Goal: Transaction & Acquisition: Purchase product/service

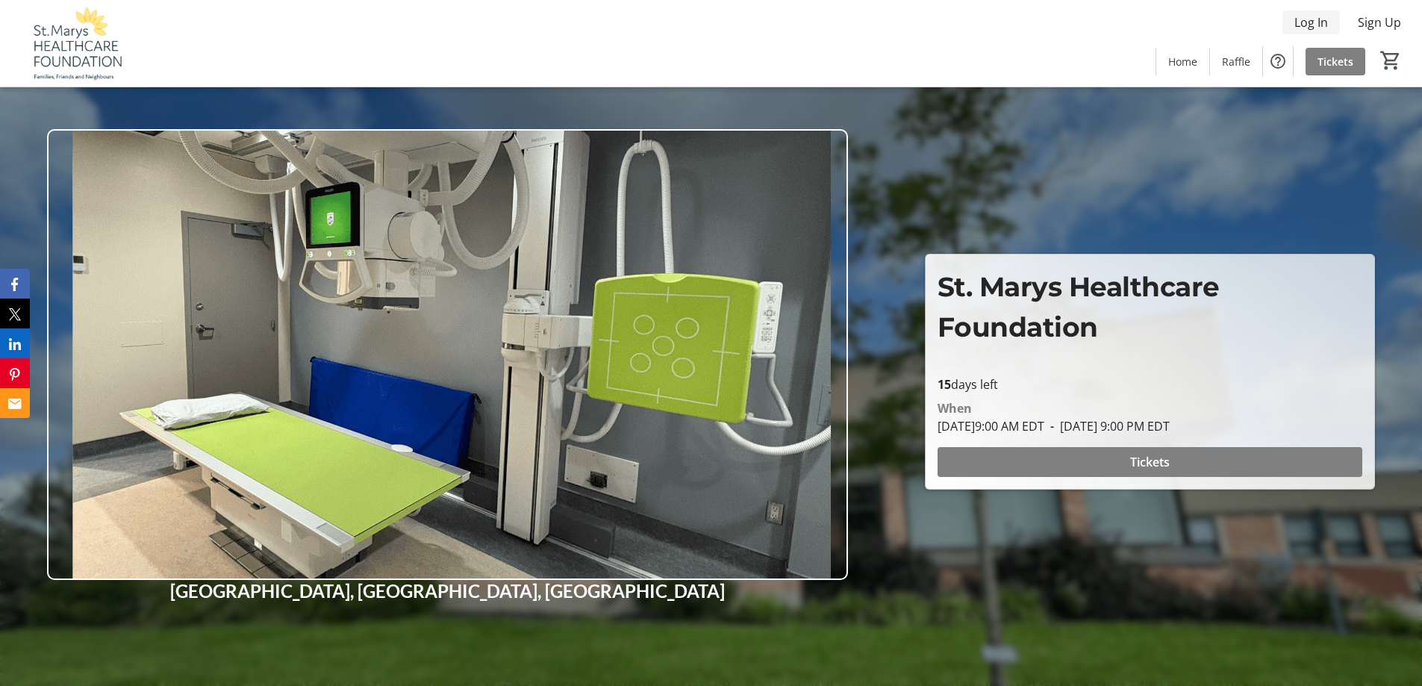
click at [1297, 19] on span "Log In" at bounding box center [1311, 22] width 34 height 18
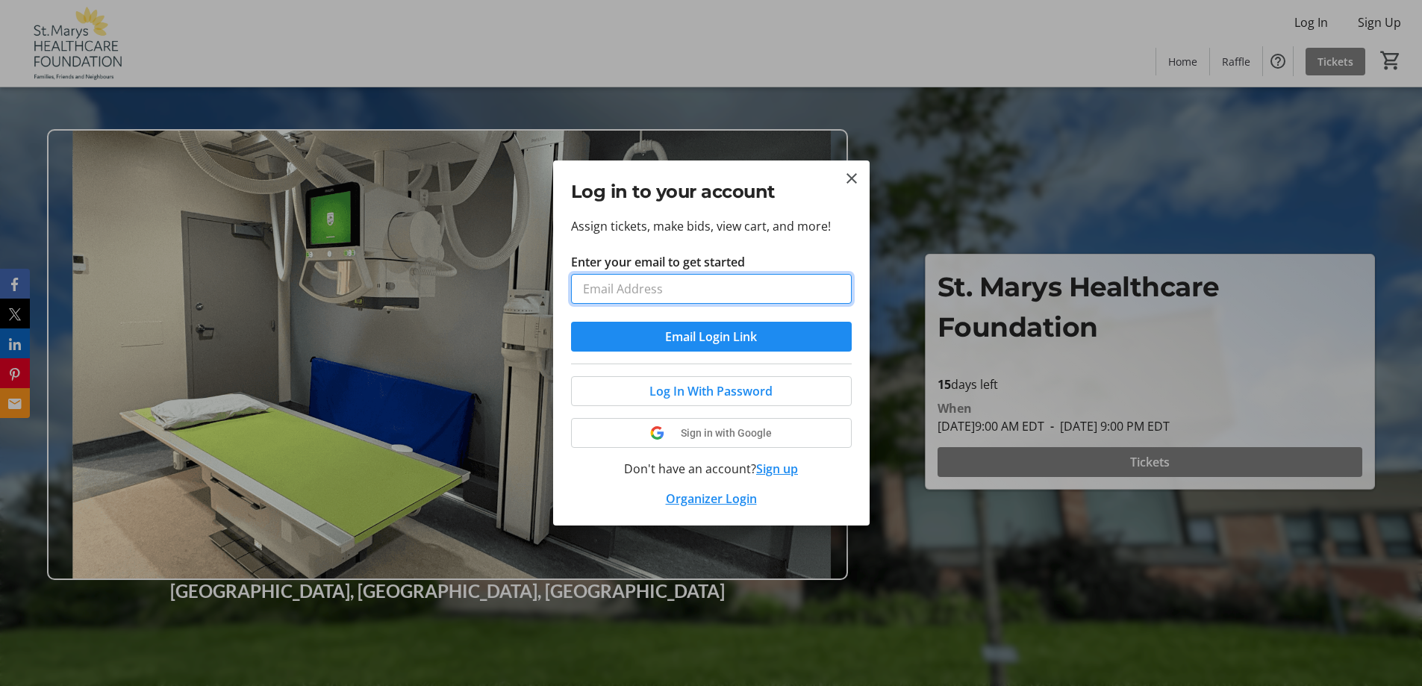
click at [695, 297] on input "Enter your email to get started" at bounding box center [711, 289] width 281 height 30
type input "[EMAIL_ADDRESS][DOMAIN_NAME]"
drag, startPoint x: 705, startPoint y: 337, endPoint x: 805, endPoint y: 204, distance: 166.3
click at [0, 0] on tr-donor-login-ui "Log in to your account Assign tickets, make bids, view cart, and more! Enter yo…" at bounding box center [0, 0] width 0 height 0
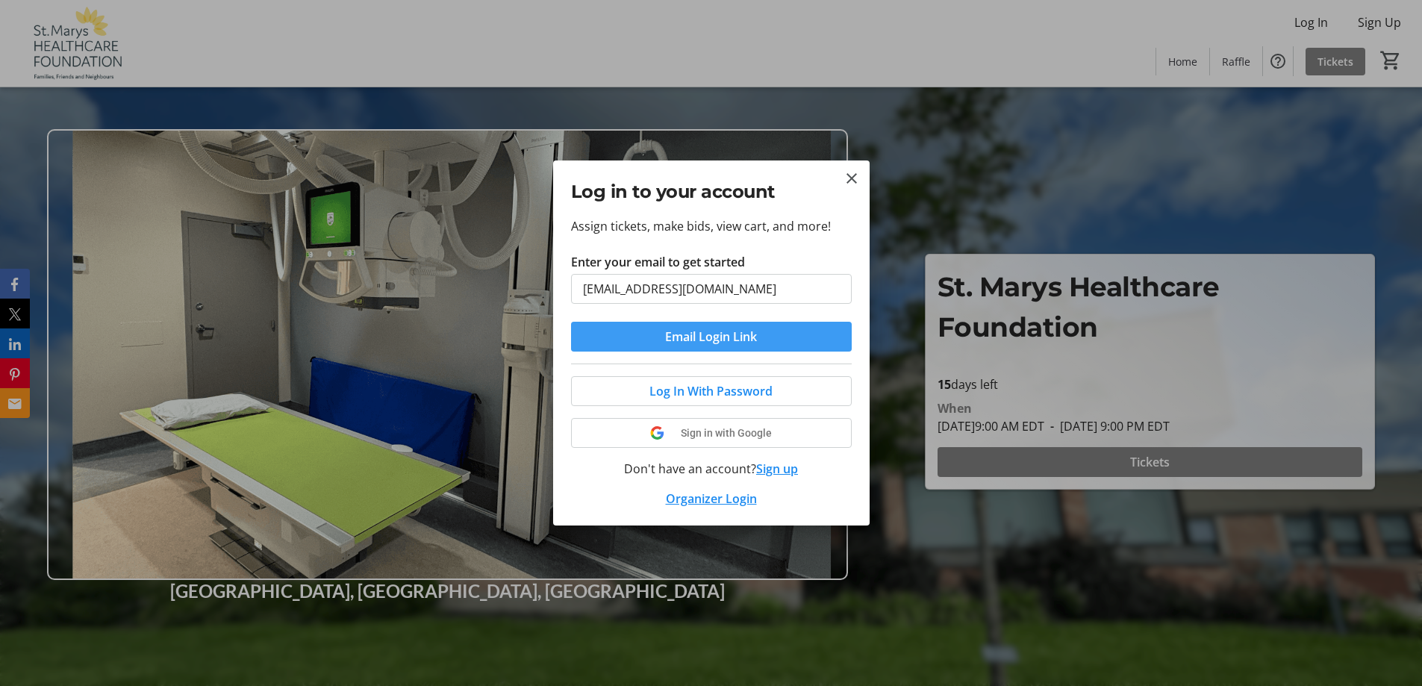
click at [721, 344] on span "Email Login Link" at bounding box center [711, 337] width 92 height 18
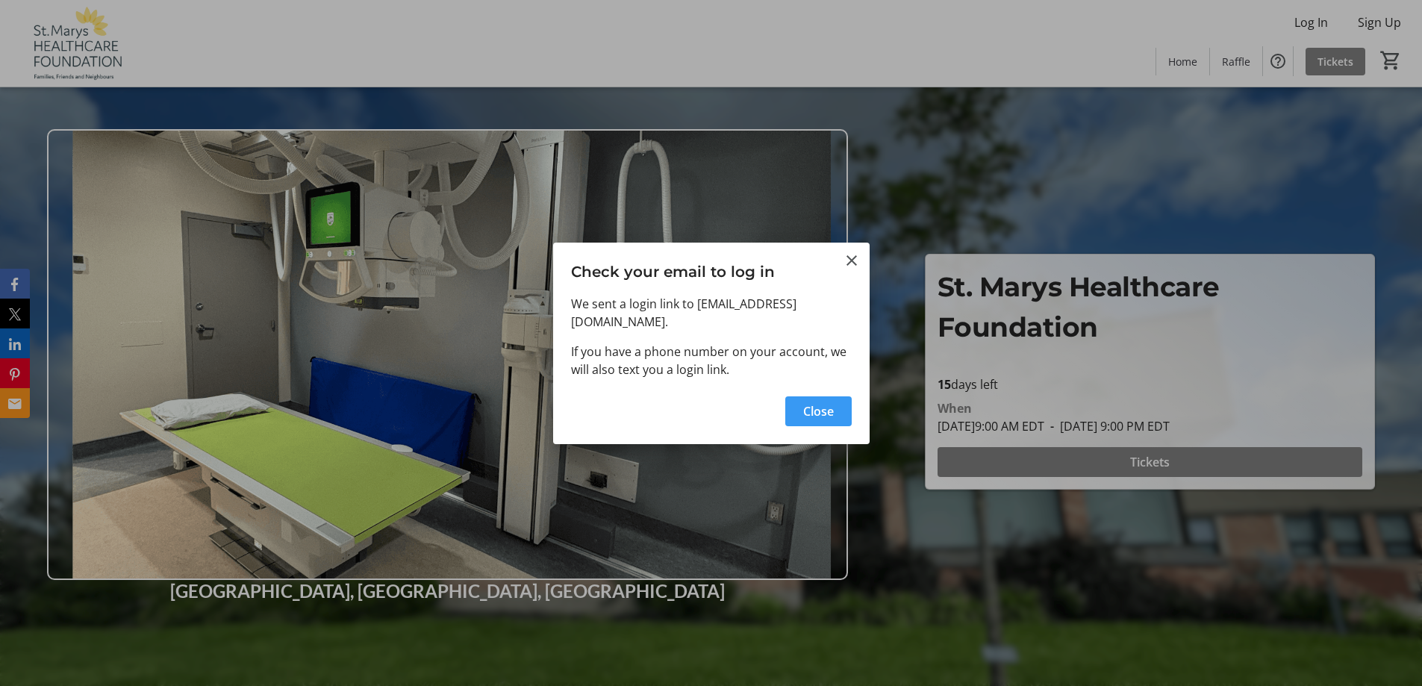
click at [816, 402] on span "Close" at bounding box center [818, 411] width 31 height 18
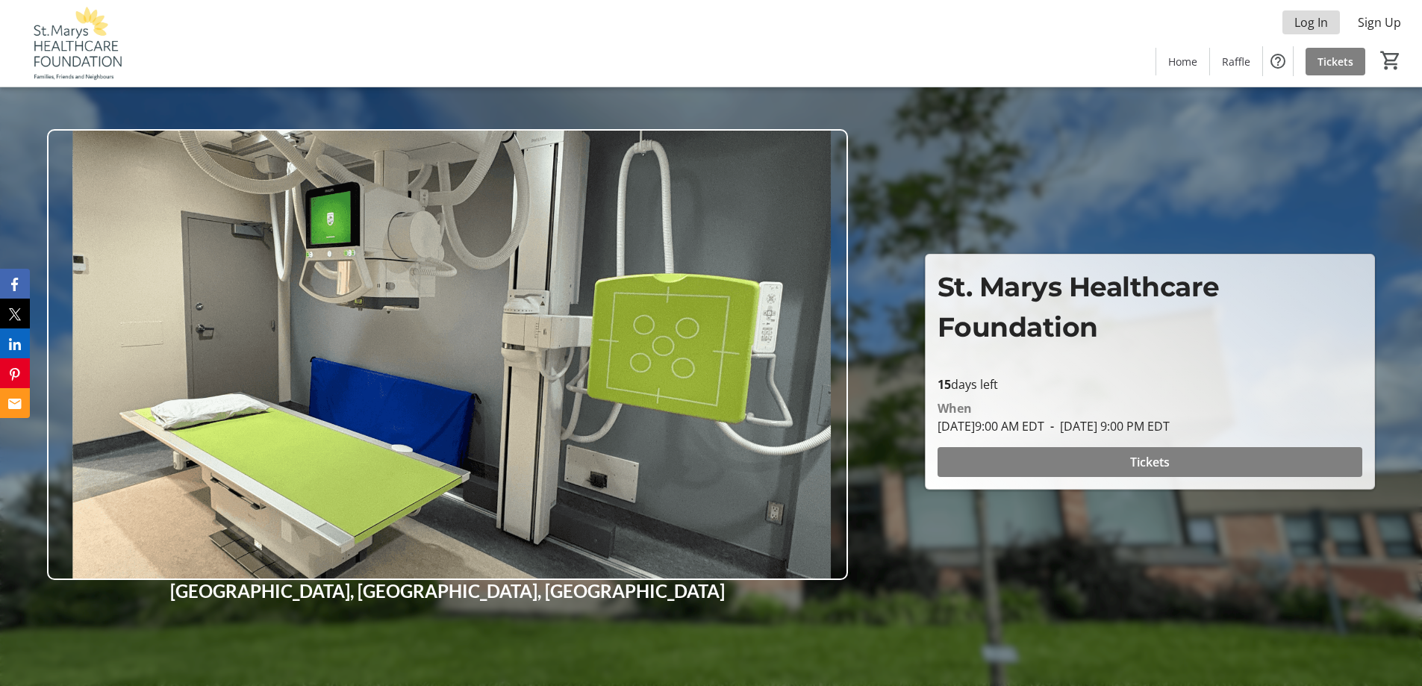
click at [1311, 16] on span "Log In" at bounding box center [1311, 22] width 34 height 18
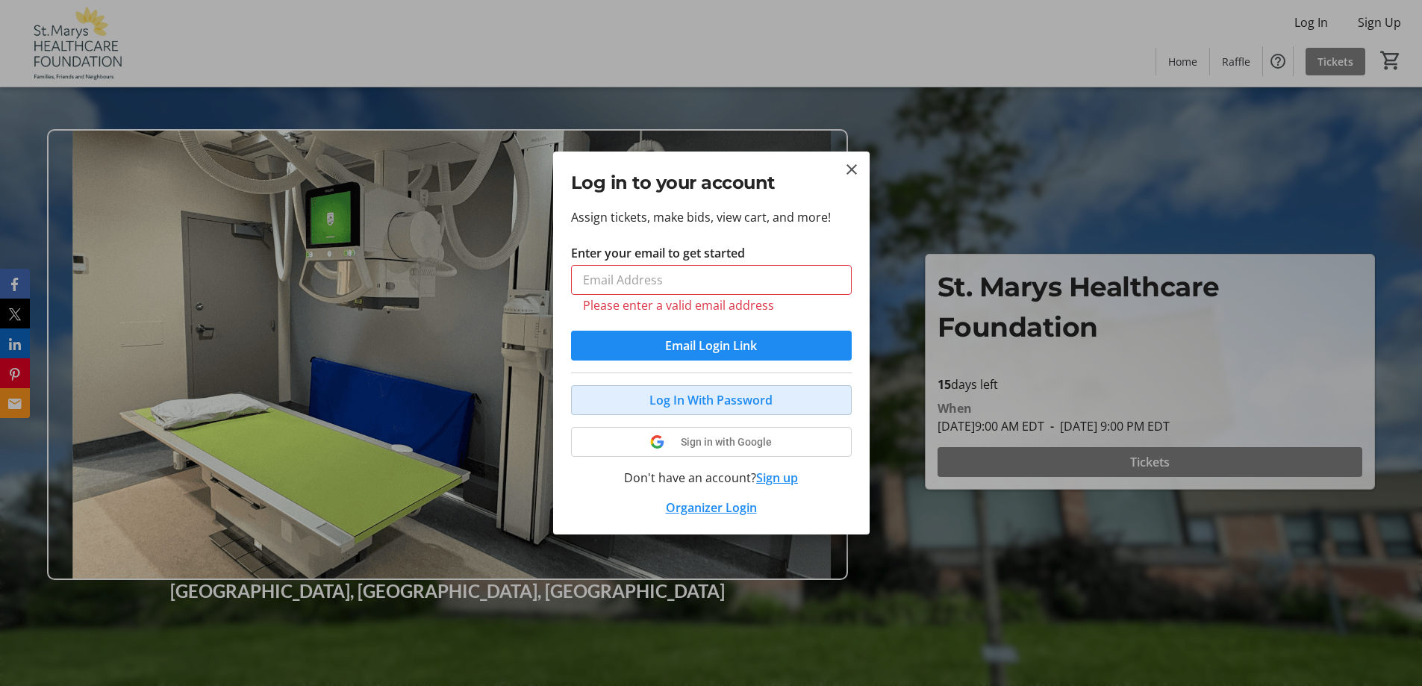
click at [678, 394] on span "Log In With Password" at bounding box center [710, 400] width 123 height 18
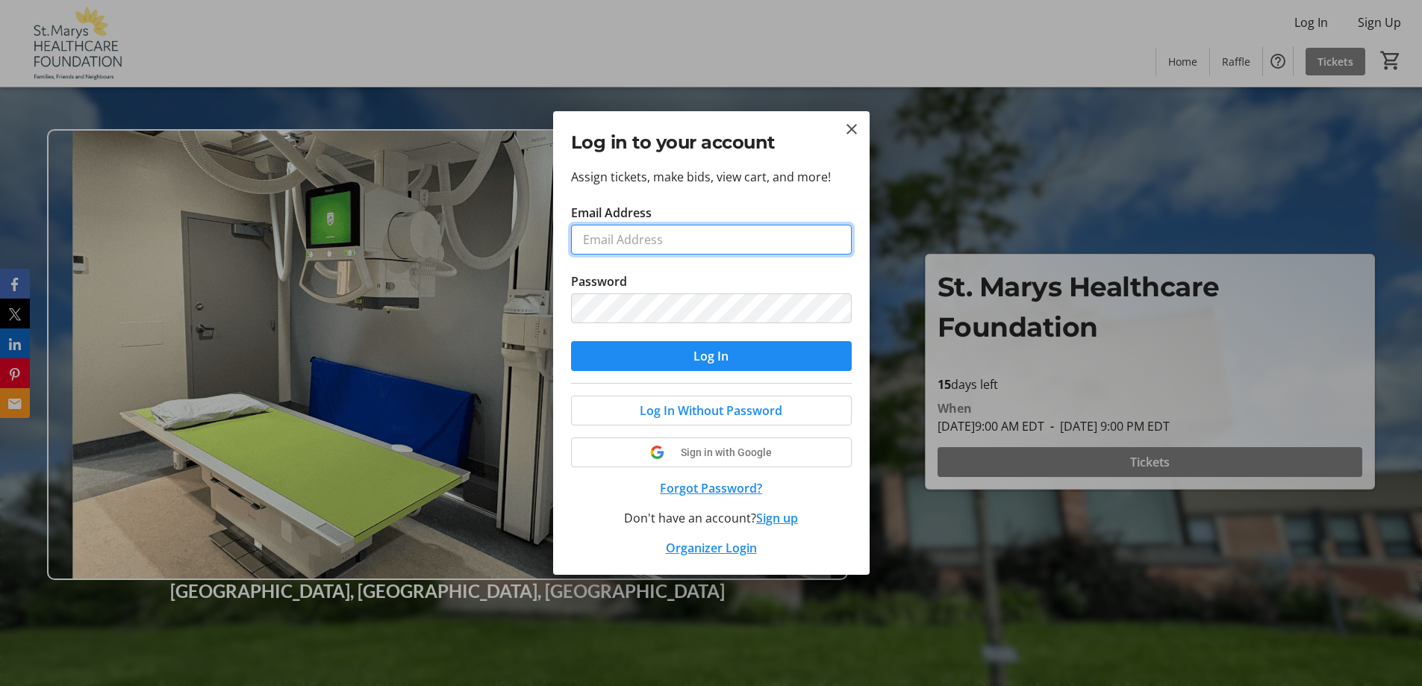
click at [626, 235] on input "Email Address" at bounding box center [711, 240] width 281 height 30
type input "[EMAIL_ADDRESS][DOMAIN_NAME]"
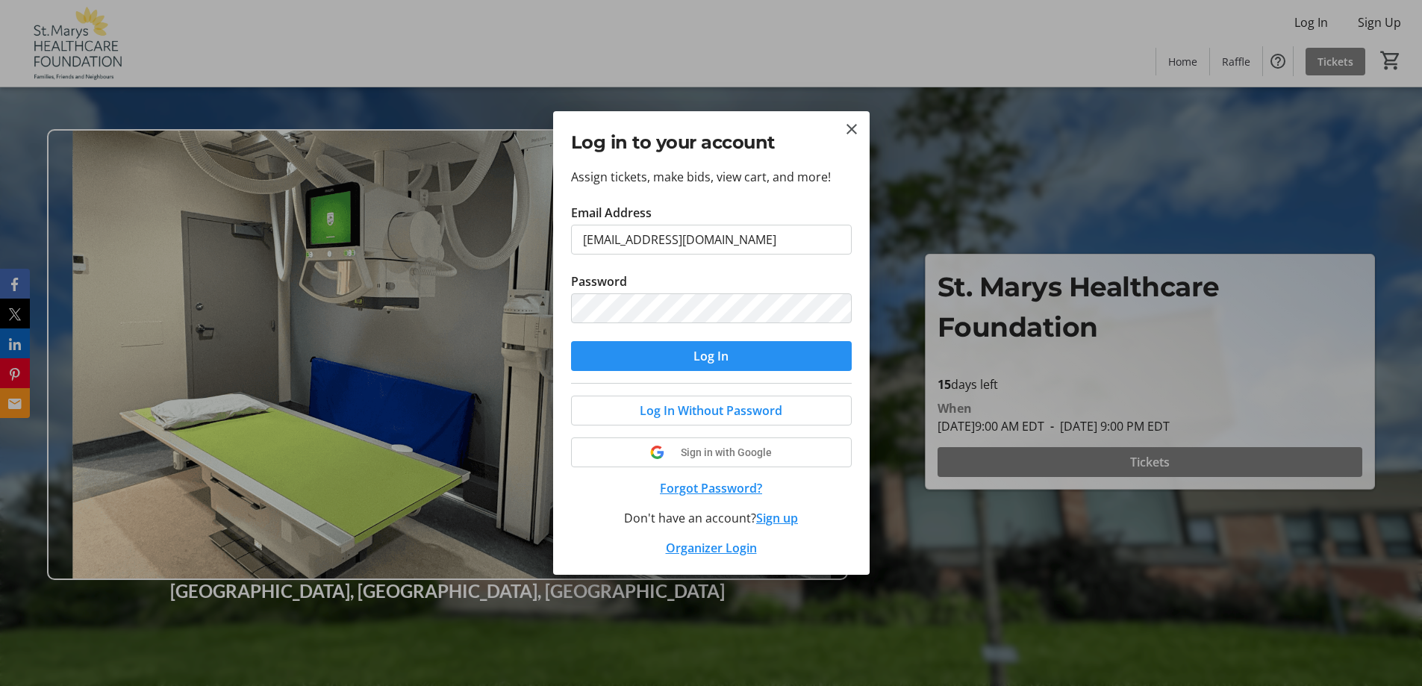
click at [707, 359] on span "Log In" at bounding box center [710, 356] width 35 height 18
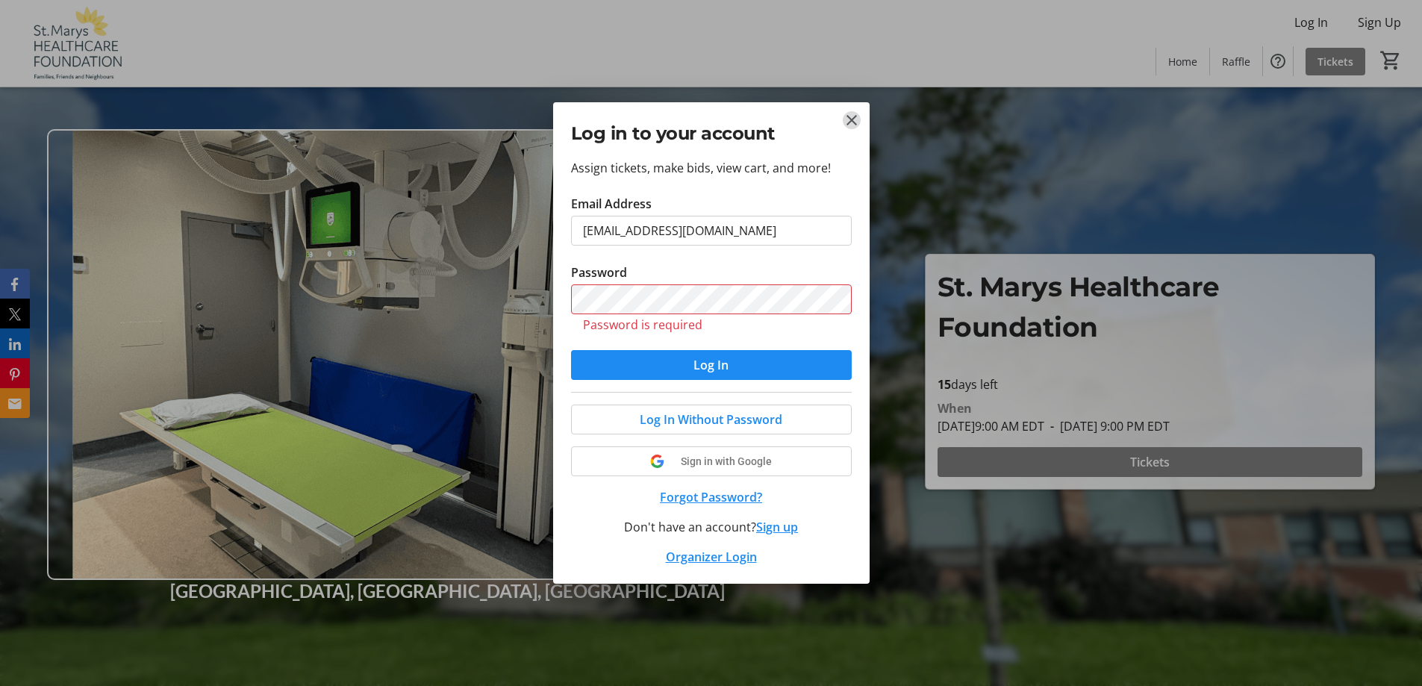
click at [852, 114] on mat-icon "Close" at bounding box center [852, 120] width 18 height 18
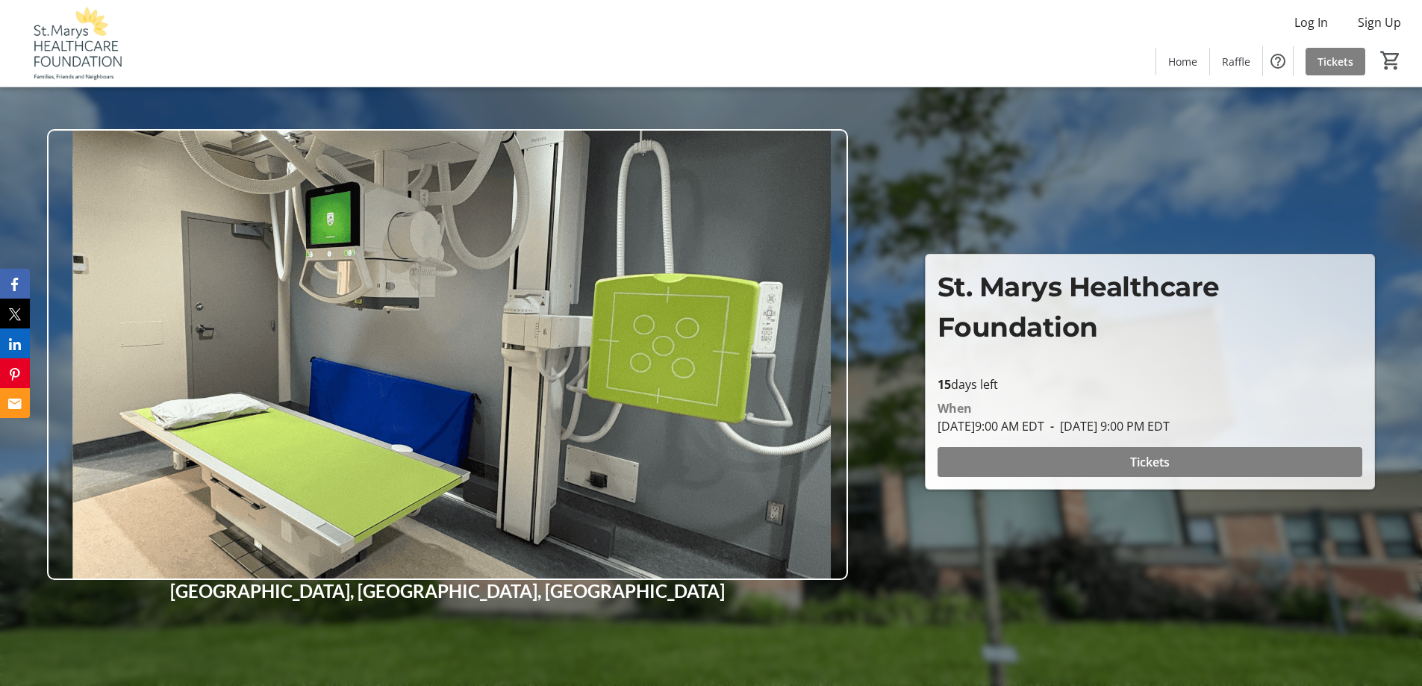
drag, startPoint x: 1313, startPoint y: 174, endPoint x: 1313, endPoint y: 159, distance: 14.9
click at [1316, 168] on div at bounding box center [711, 343] width 1422 height 686
click at [1184, 63] on span "Home" at bounding box center [1182, 62] width 29 height 16
click at [1234, 67] on span "Raffle" at bounding box center [1236, 62] width 28 height 16
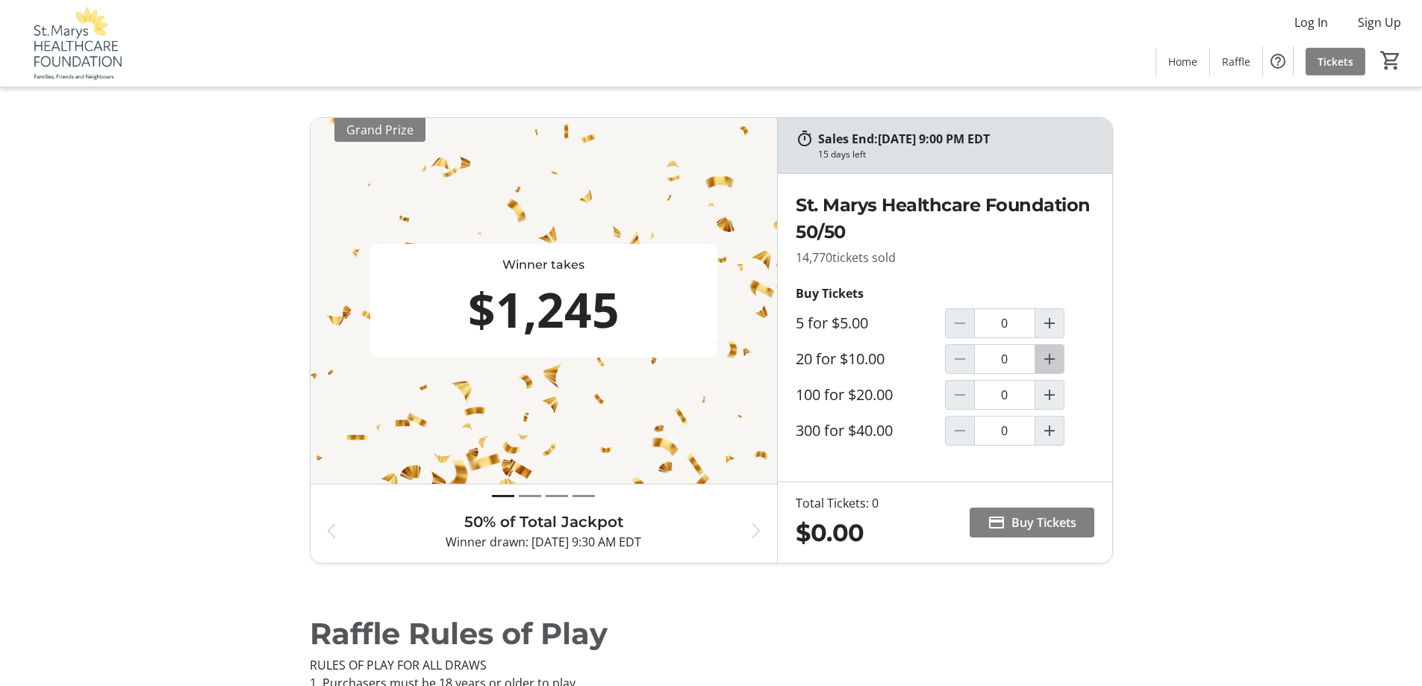
click at [1051, 359] on mat-icon "Increment by one" at bounding box center [1049, 359] width 18 height 18
type input "1"
click at [1017, 522] on span "Buy Tickets" at bounding box center [1043, 522] width 65 height 18
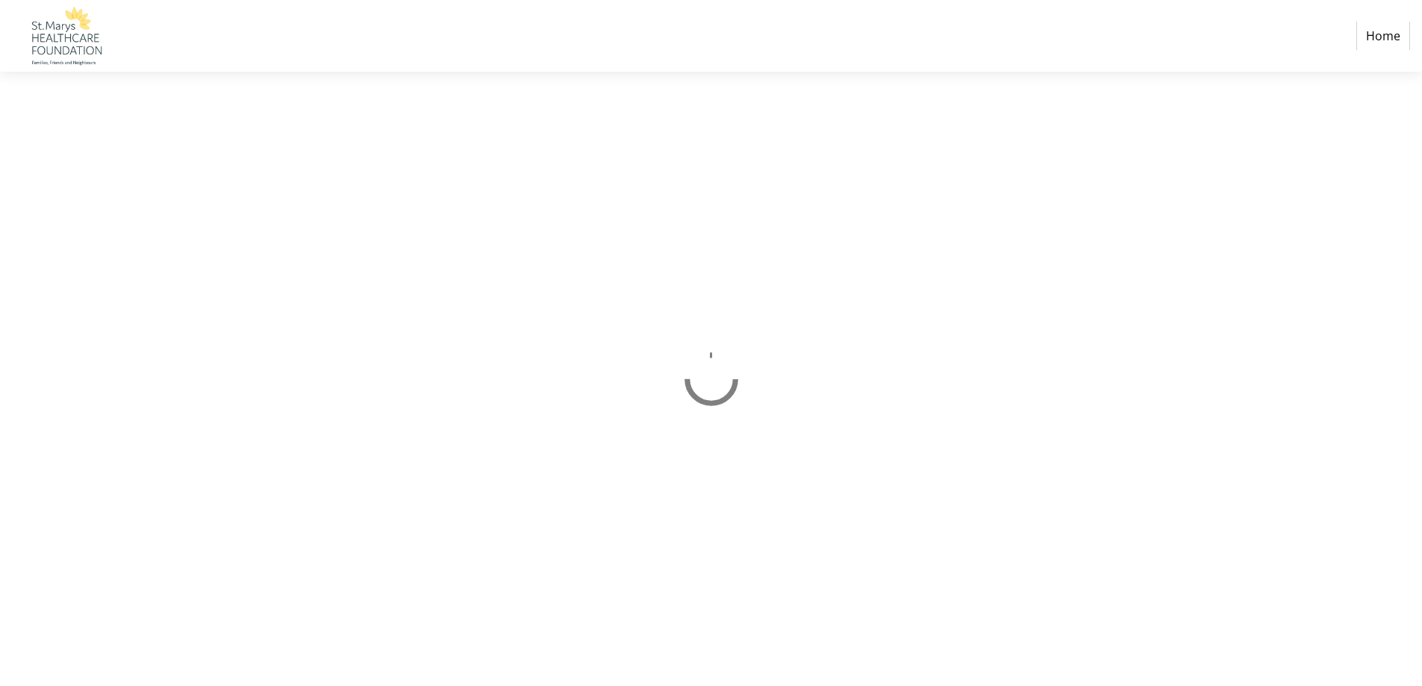
select select "CA"
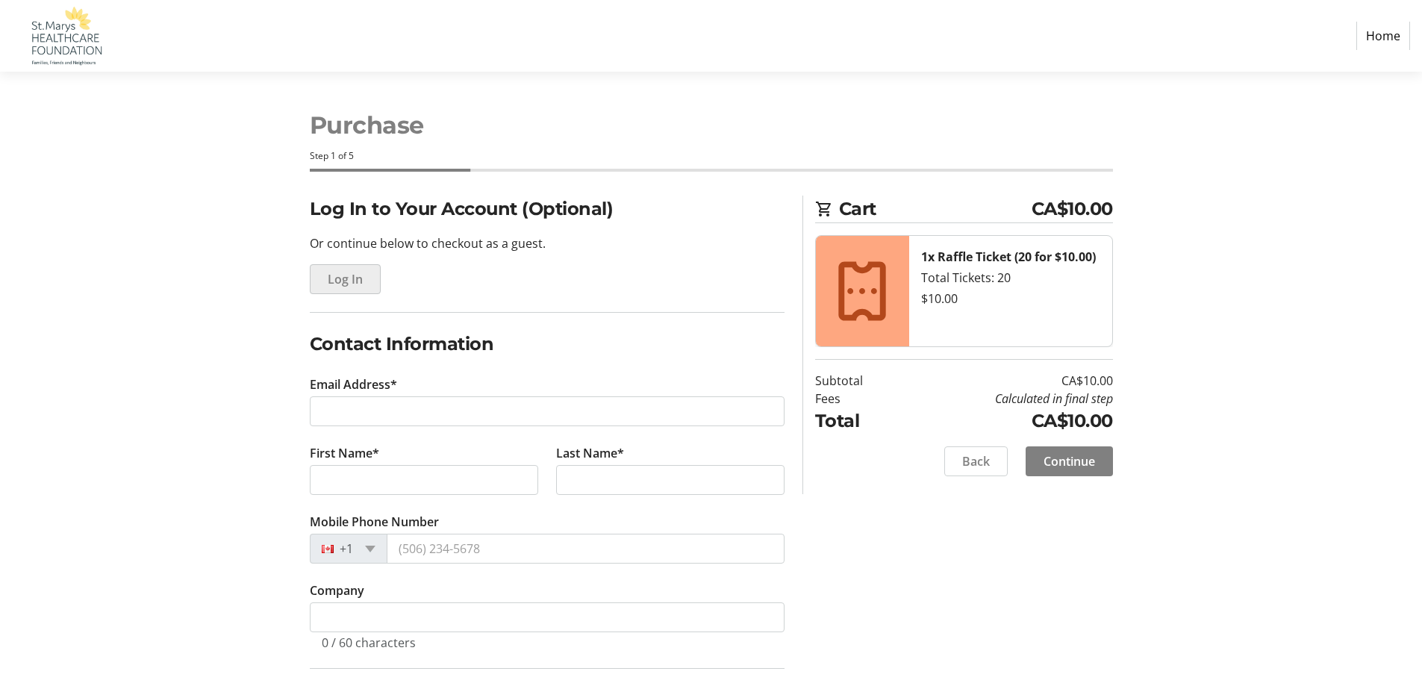
drag, startPoint x: 357, startPoint y: 280, endPoint x: 358, endPoint y: 287, distance: 7.5
click at [358, 287] on span "Log In" at bounding box center [345, 279] width 35 height 18
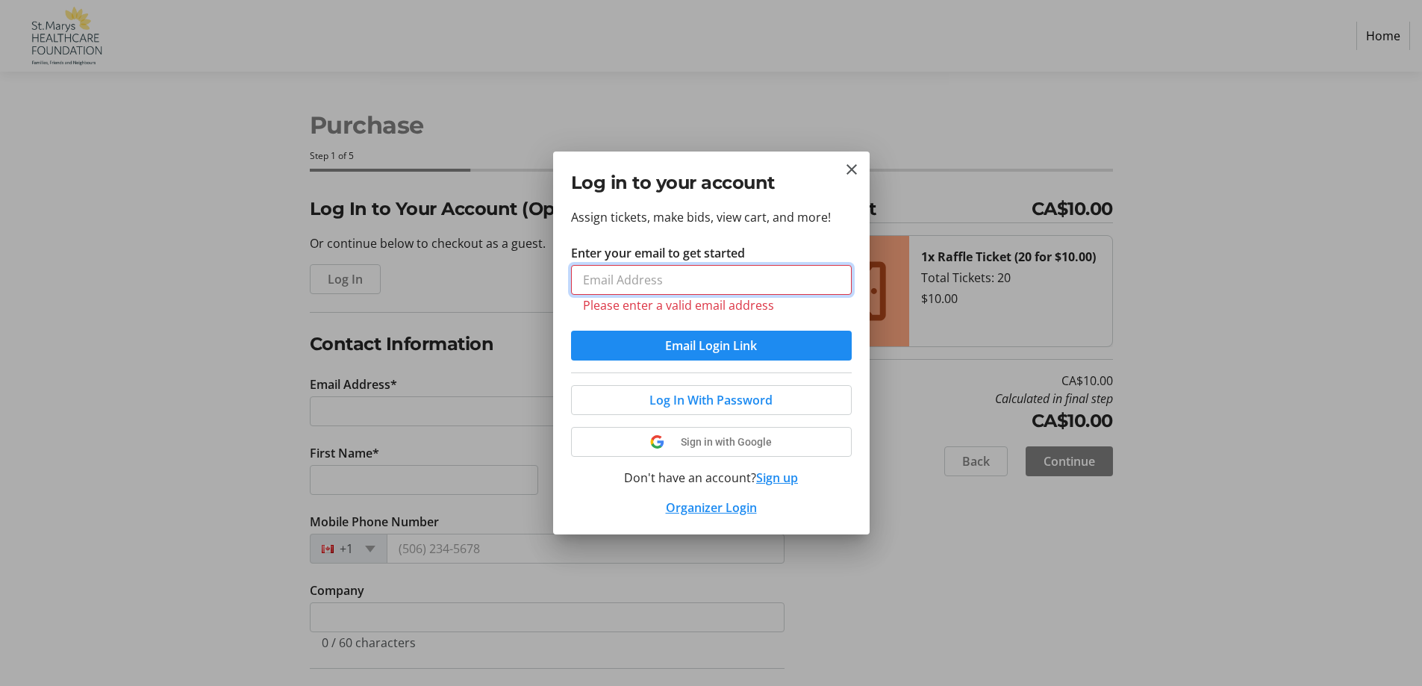
click at [671, 287] on input "Enter your email to get started" at bounding box center [711, 280] width 281 height 30
type input "[EMAIL_ADDRESS][DOMAIN_NAME]"
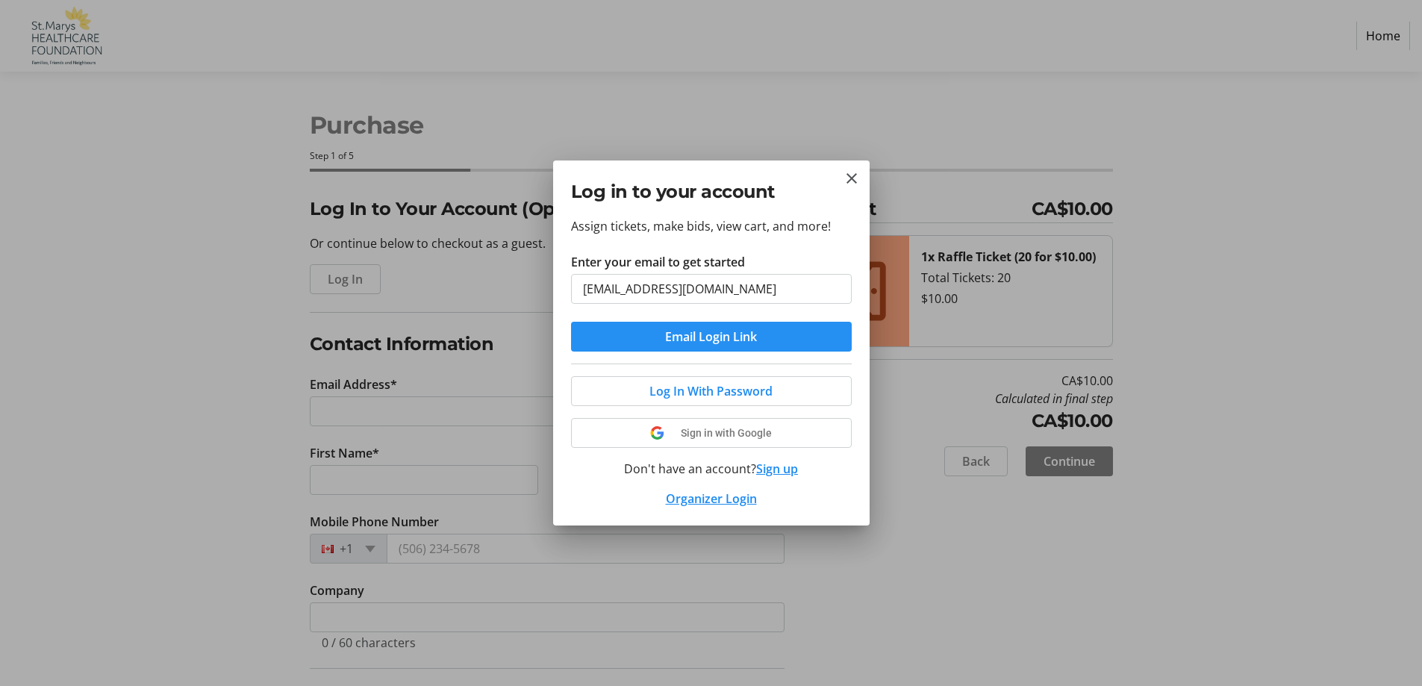
click at [692, 345] on button "Email Login Link" at bounding box center [711, 337] width 281 height 30
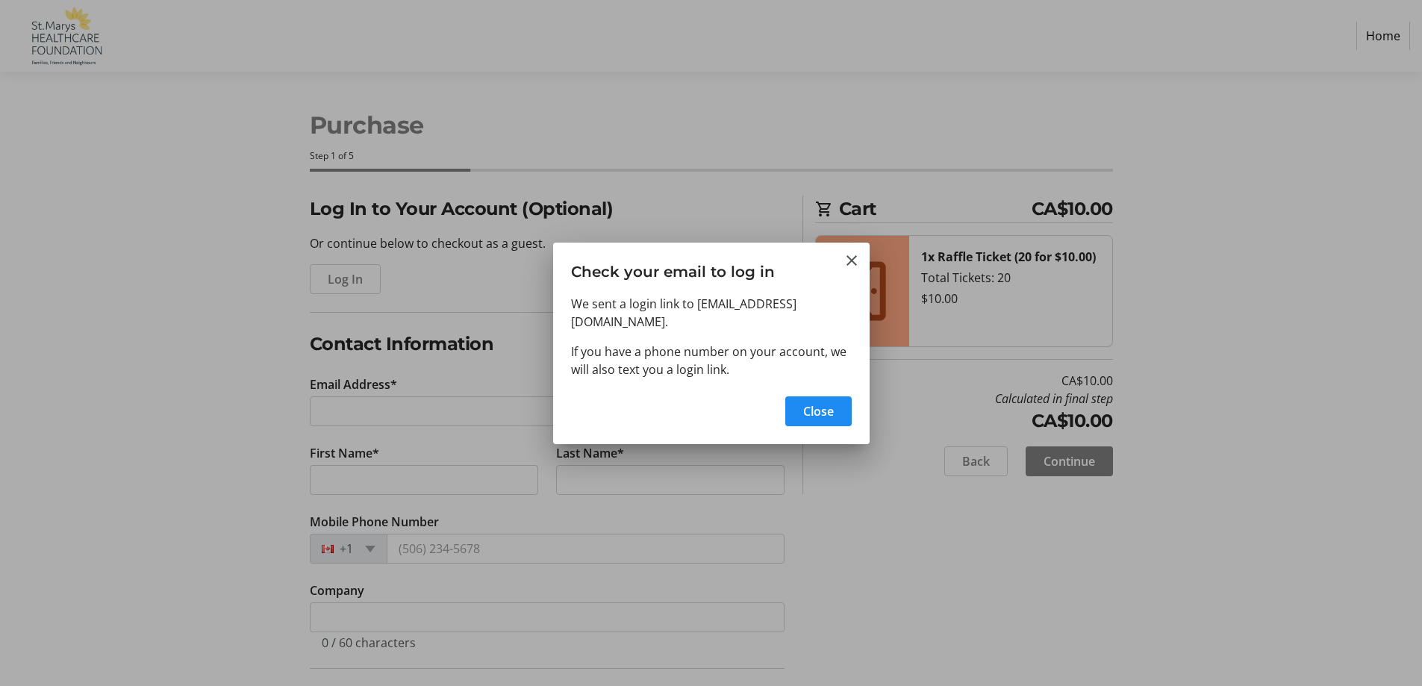
click at [827, 420] on div "Close" at bounding box center [711, 415] width 316 height 57
click at [854, 419] on div "Close" at bounding box center [711, 415] width 316 height 57
click at [846, 401] on span "button" at bounding box center [818, 411] width 66 height 36
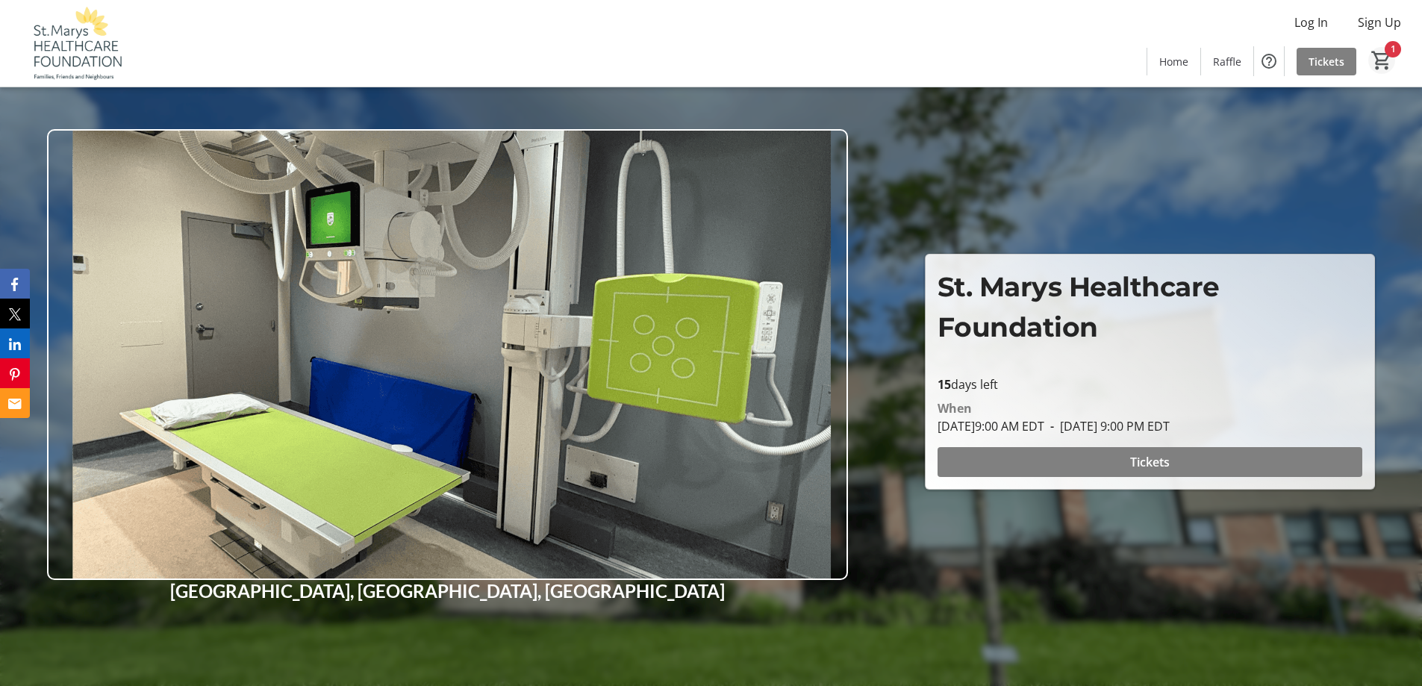
click at [1394, 56] on span "Cart" at bounding box center [1381, 60] width 27 height 27
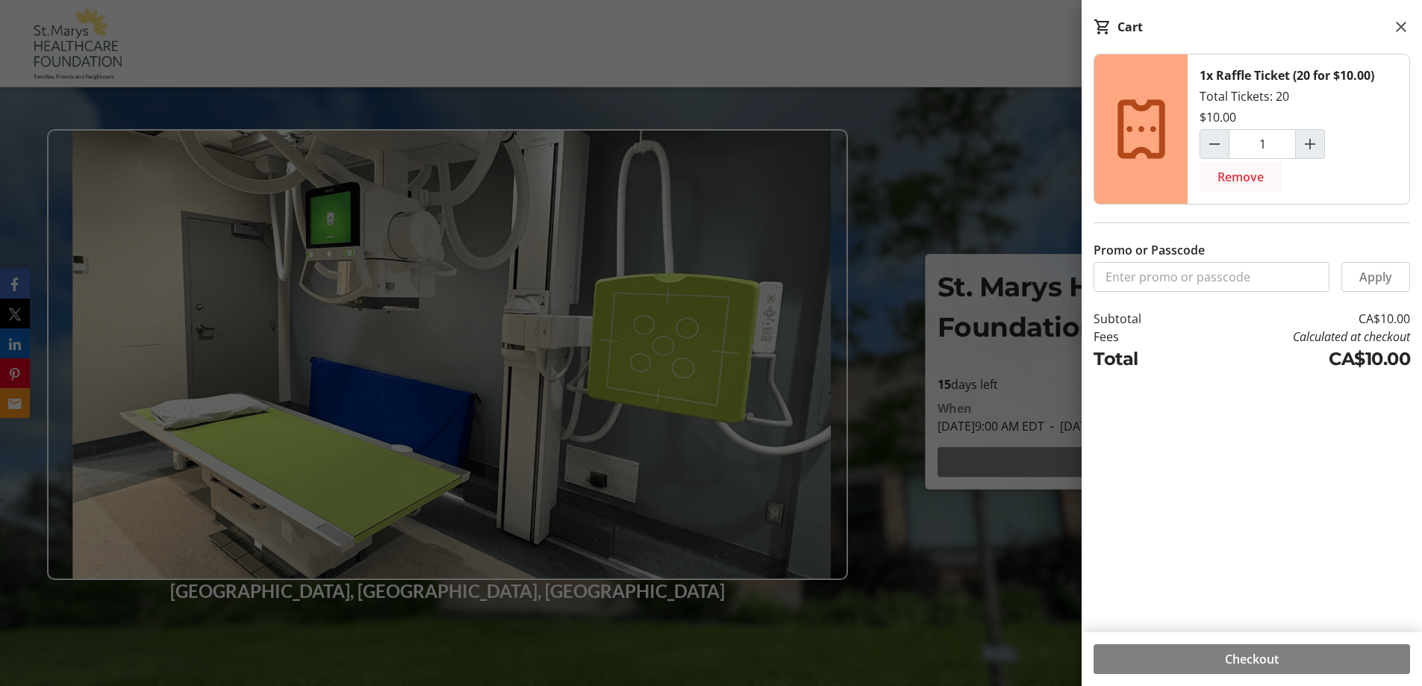
click at [1253, 179] on span "Remove" at bounding box center [1240, 177] width 46 height 18
type input "0"
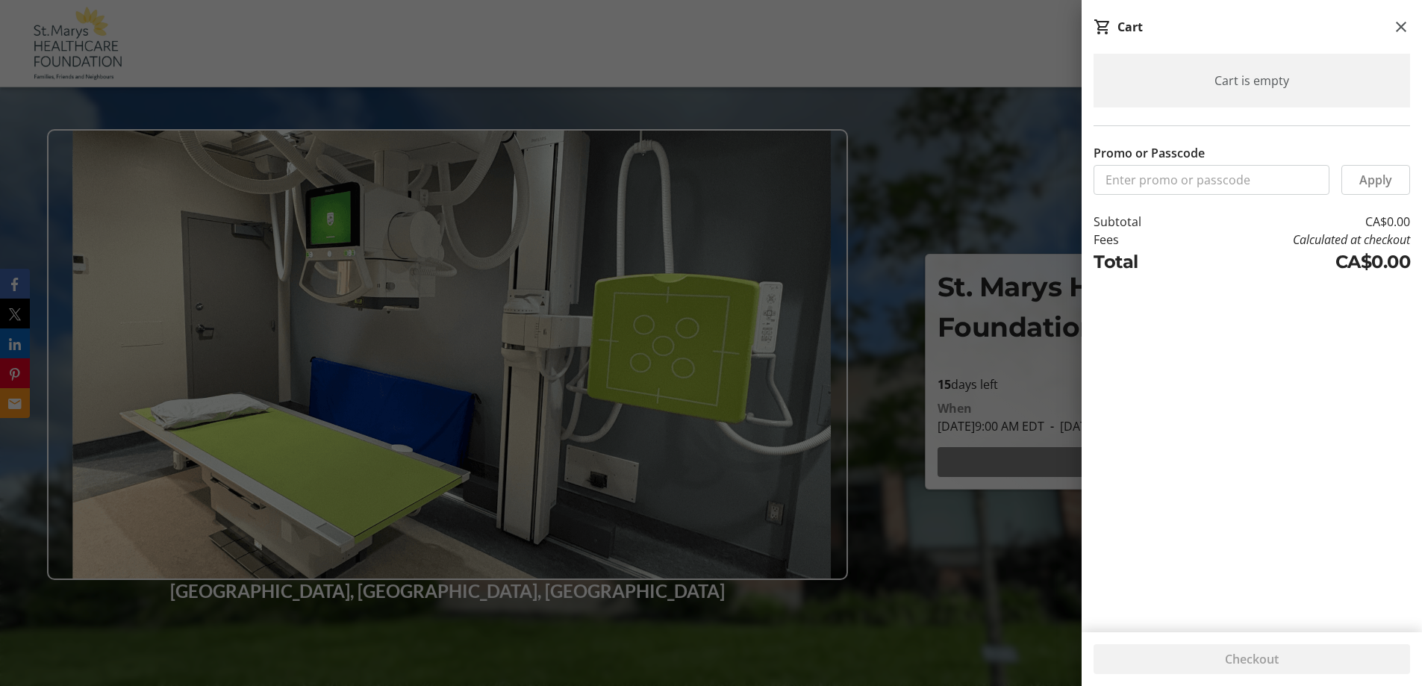
click at [1296, 84] on div "Cart is empty" at bounding box center [1251, 81] width 316 height 54
click at [1263, 84] on div "Cart is empty" at bounding box center [1251, 81] width 316 height 54
click at [1396, 22] on mat-icon at bounding box center [1401, 27] width 18 height 18
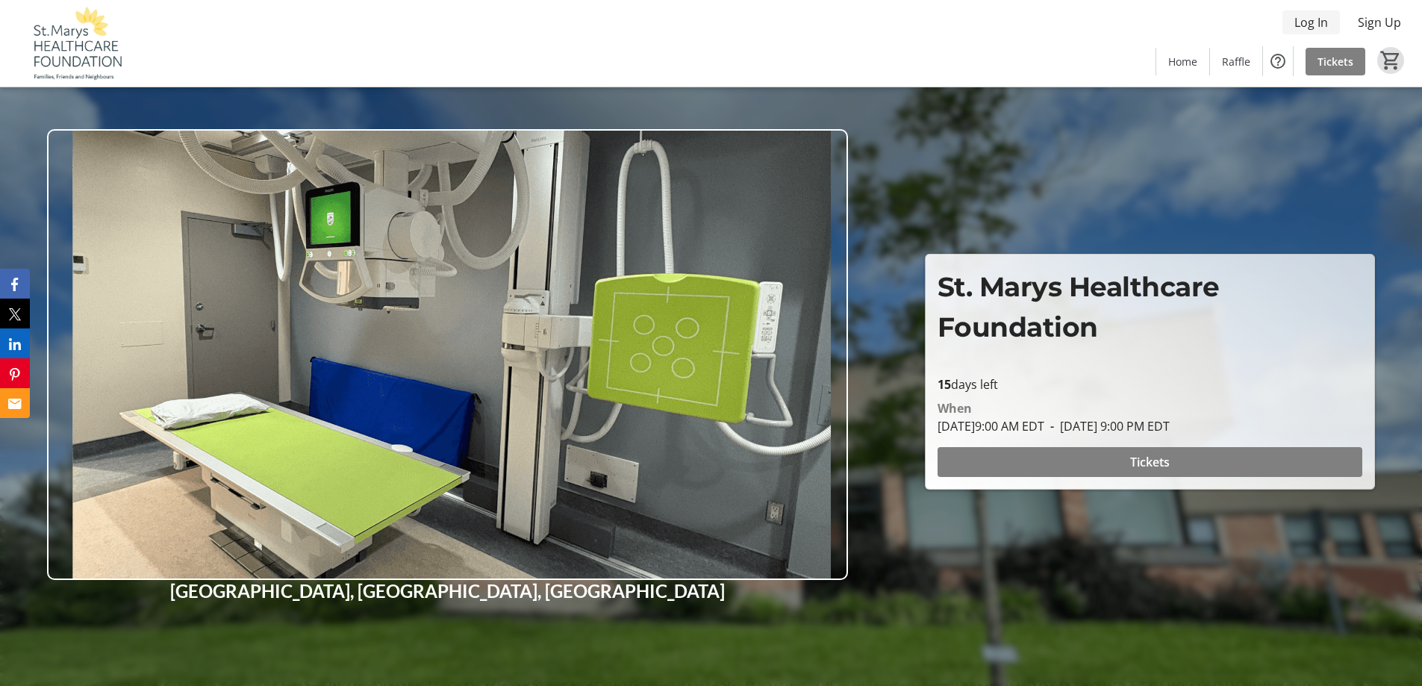
click at [1316, 20] on span "Log In" at bounding box center [1311, 22] width 34 height 18
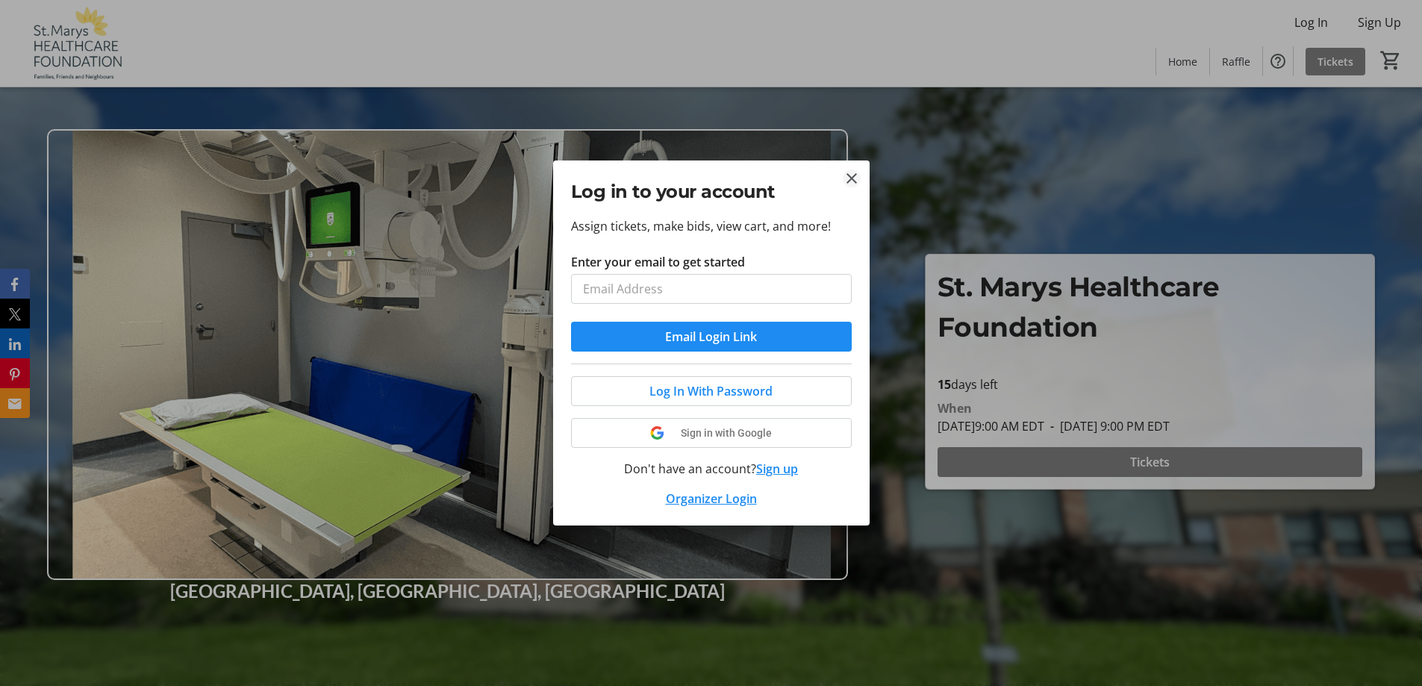
click at [0, 0] on tr-donor-auth-dialog-ui "Log in to your account Assign tickets, make bids, view cart, and more! Enter yo…" at bounding box center [0, 0] width 0 height 0
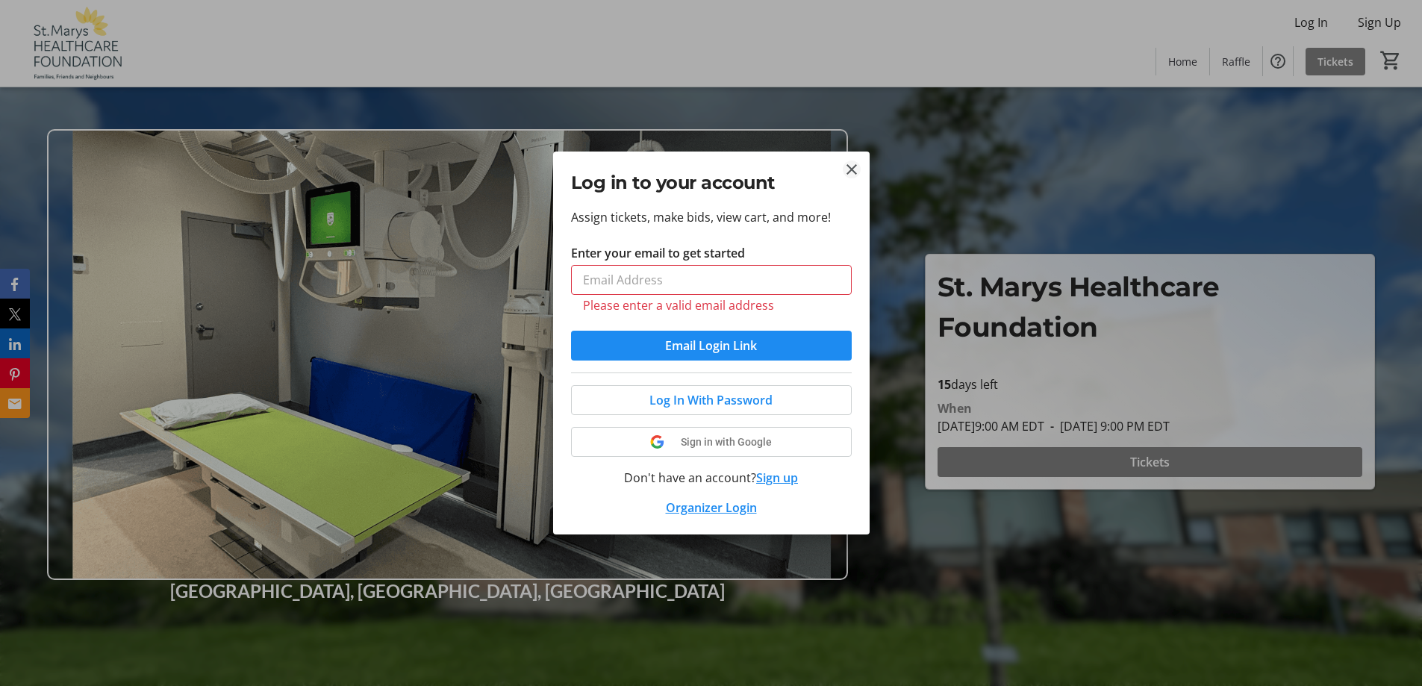
click at [843, 161] on mat-icon "Close" at bounding box center [852, 169] width 18 height 18
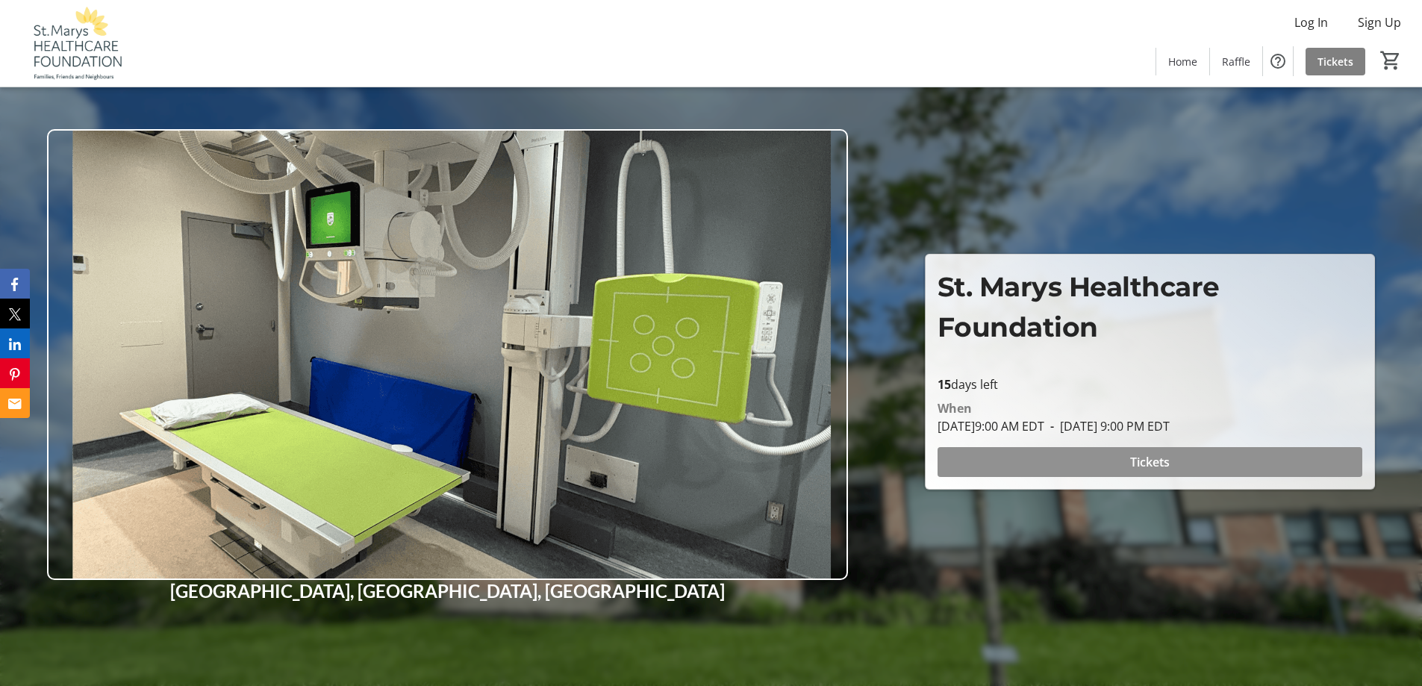
click at [1152, 462] on span "Tickets" at bounding box center [1150, 462] width 40 height 18
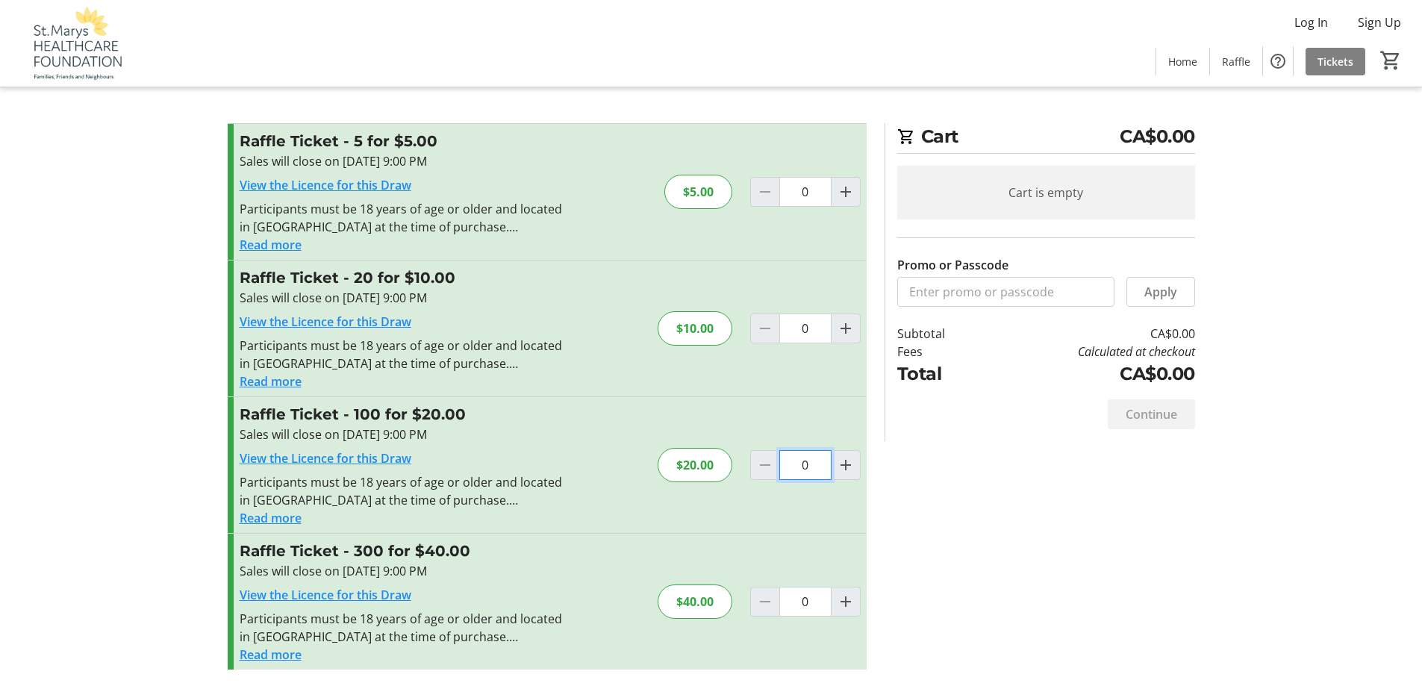
drag, startPoint x: 809, startPoint y: 466, endPoint x: 762, endPoint y: 475, distance: 47.7
click at [762, 475] on div "0" at bounding box center [805, 465] width 110 height 30
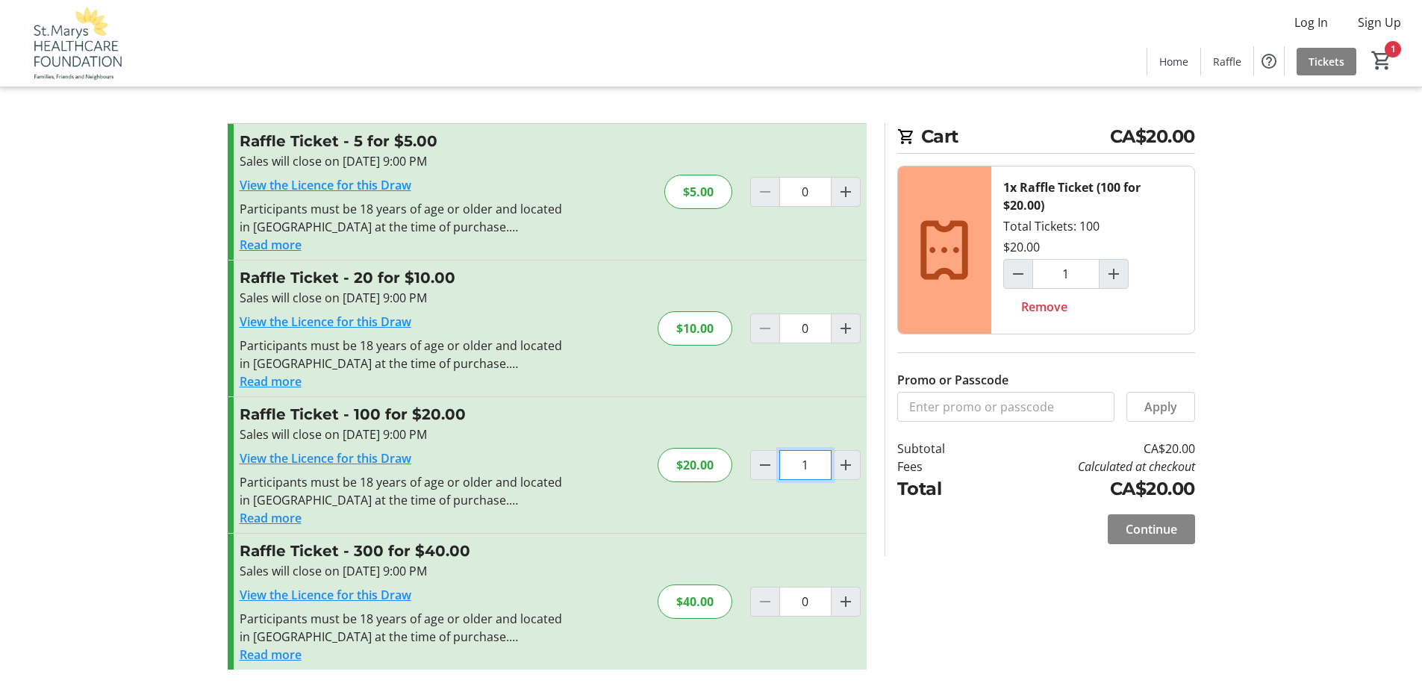
type input "1"
click at [1143, 527] on span "Continue" at bounding box center [1150, 529] width 51 height 18
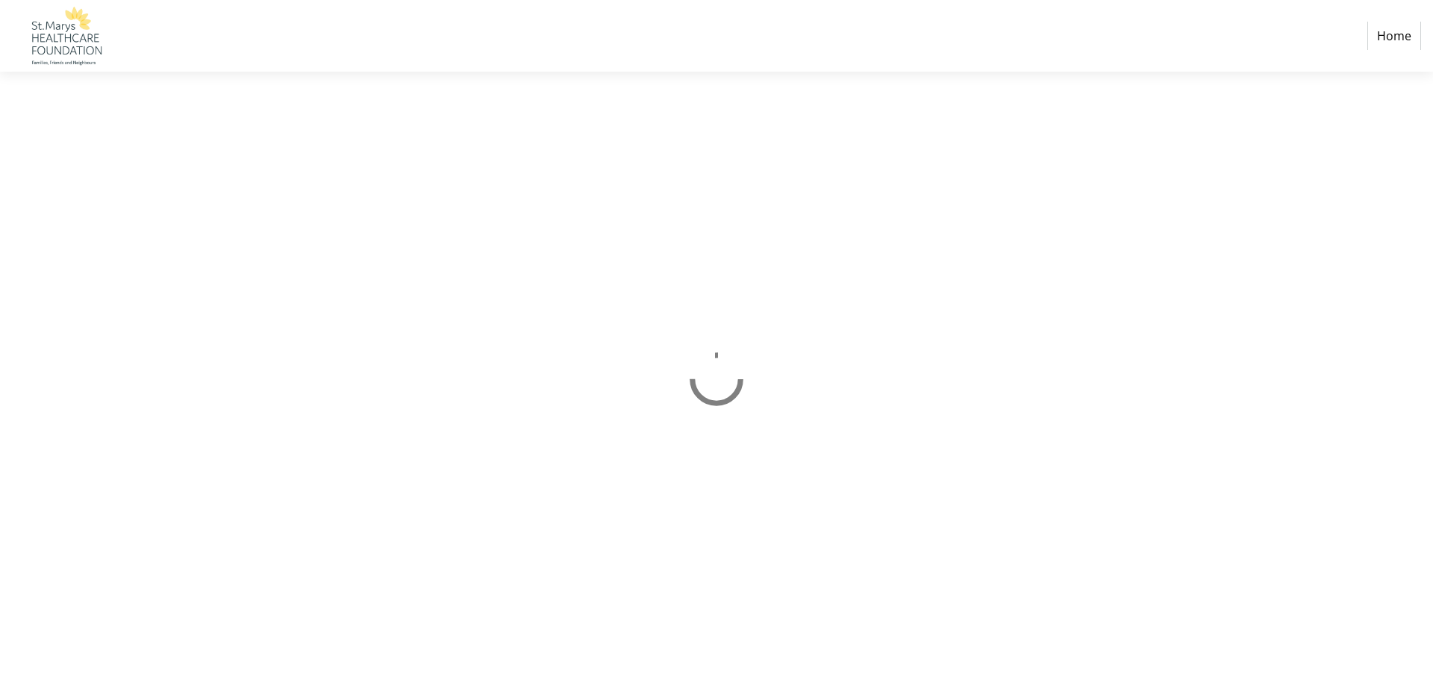
select select "CA"
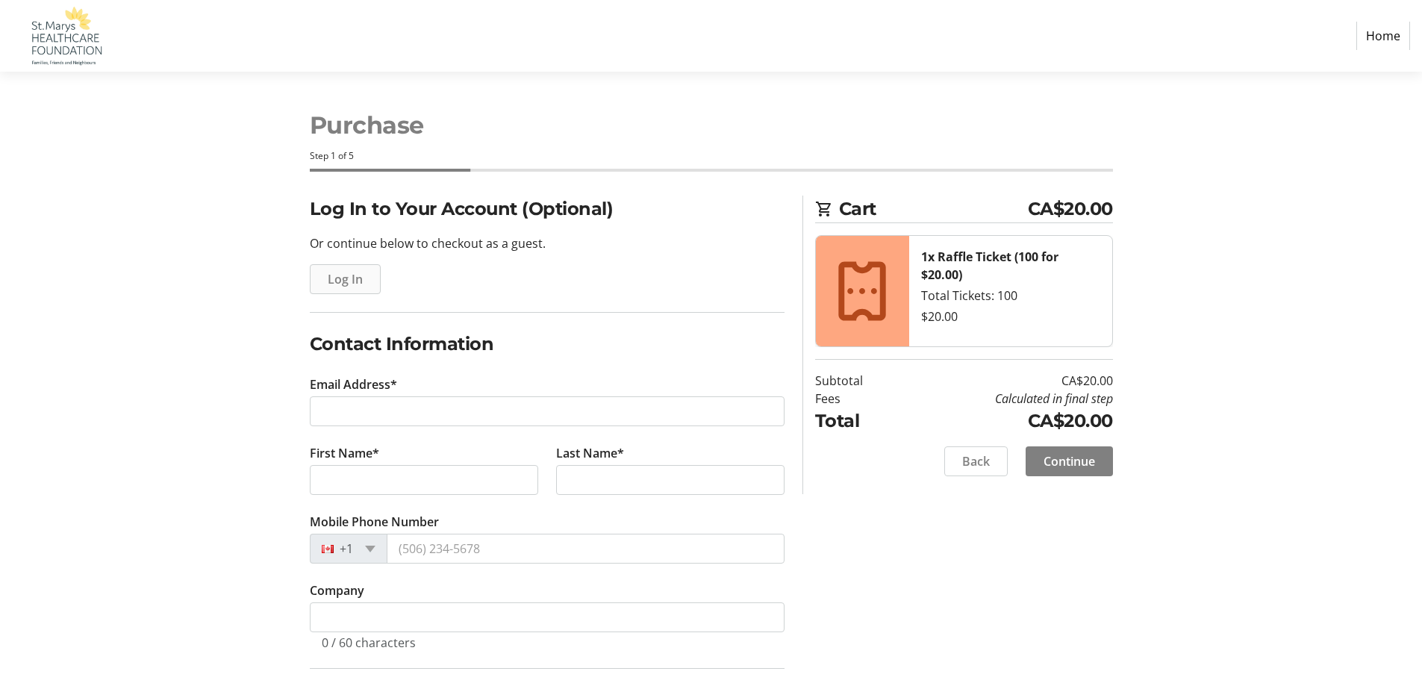
click at [335, 283] on span "Log In" at bounding box center [345, 279] width 35 height 18
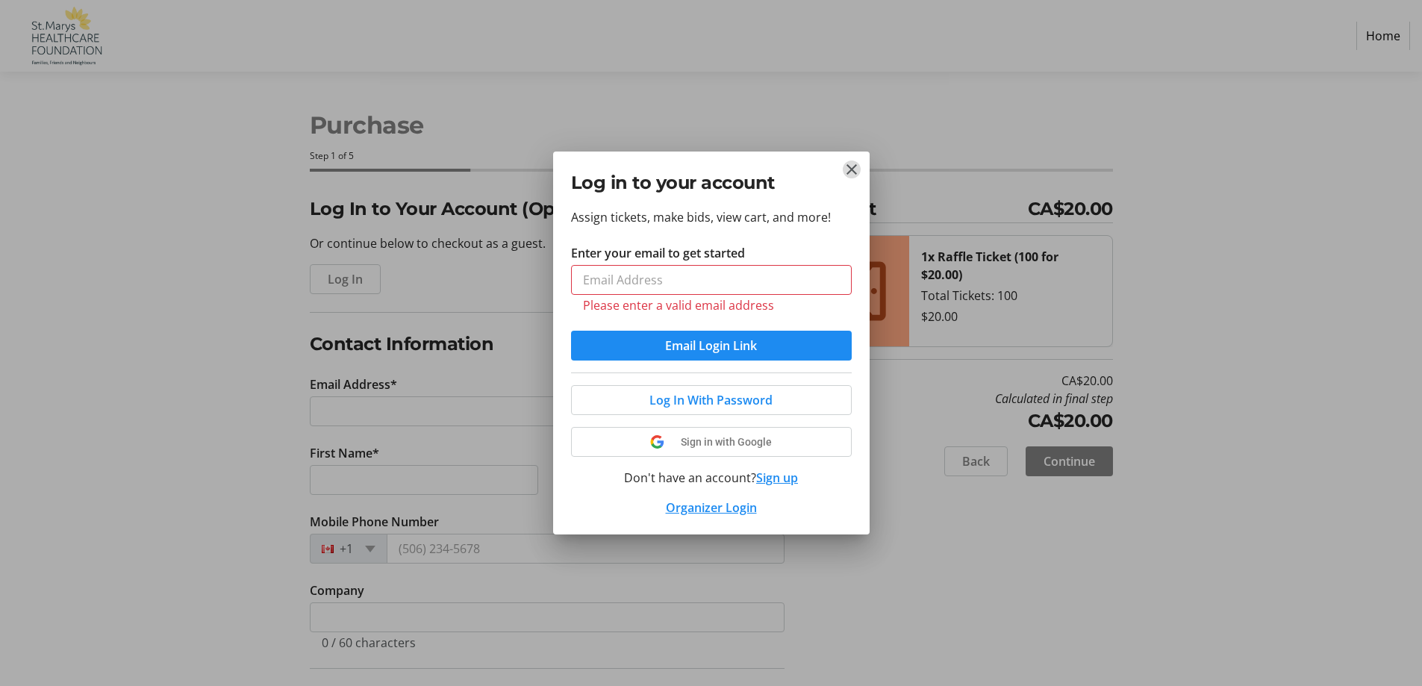
click at [846, 178] on mat-icon "Close" at bounding box center [852, 169] width 18 height 18
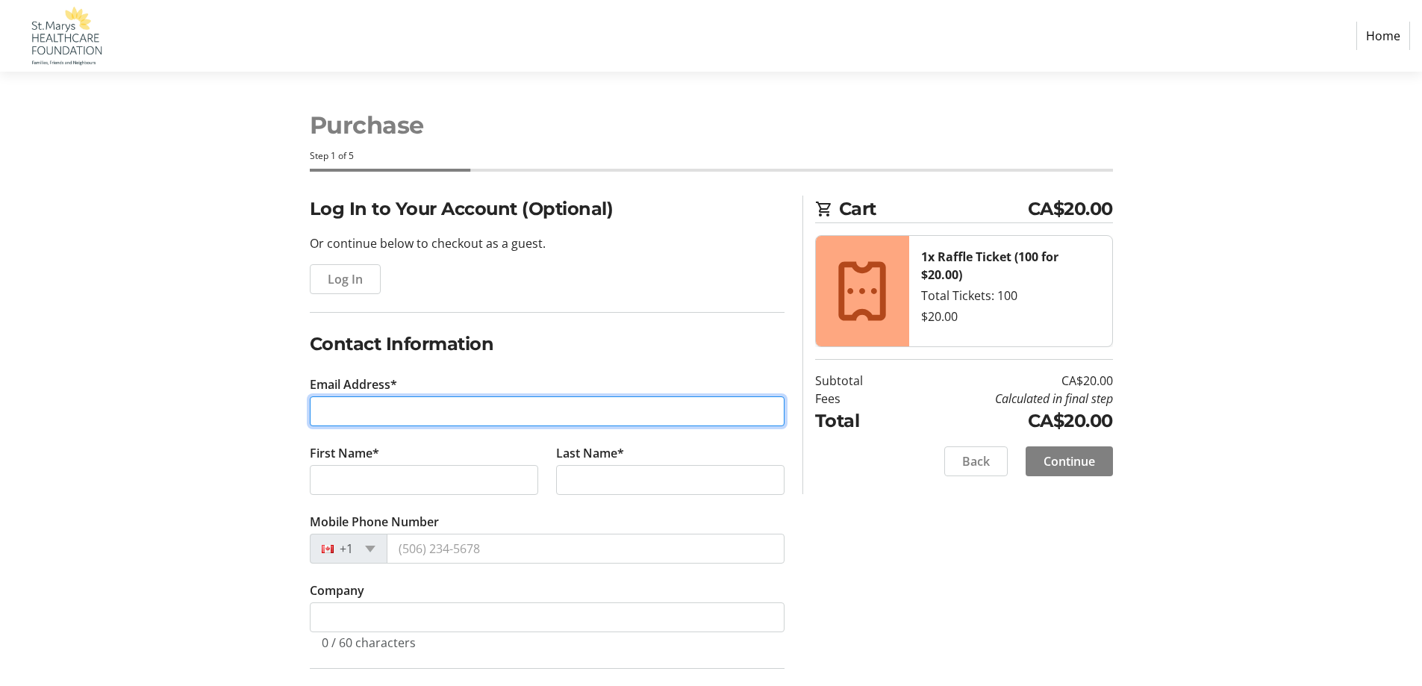
click at [461, 416] on input "Email Address*" at bounding box center [547, 411] width 475 height 30
type input "[EMAIL_ADDRESS][DOMAIN_NAME]"
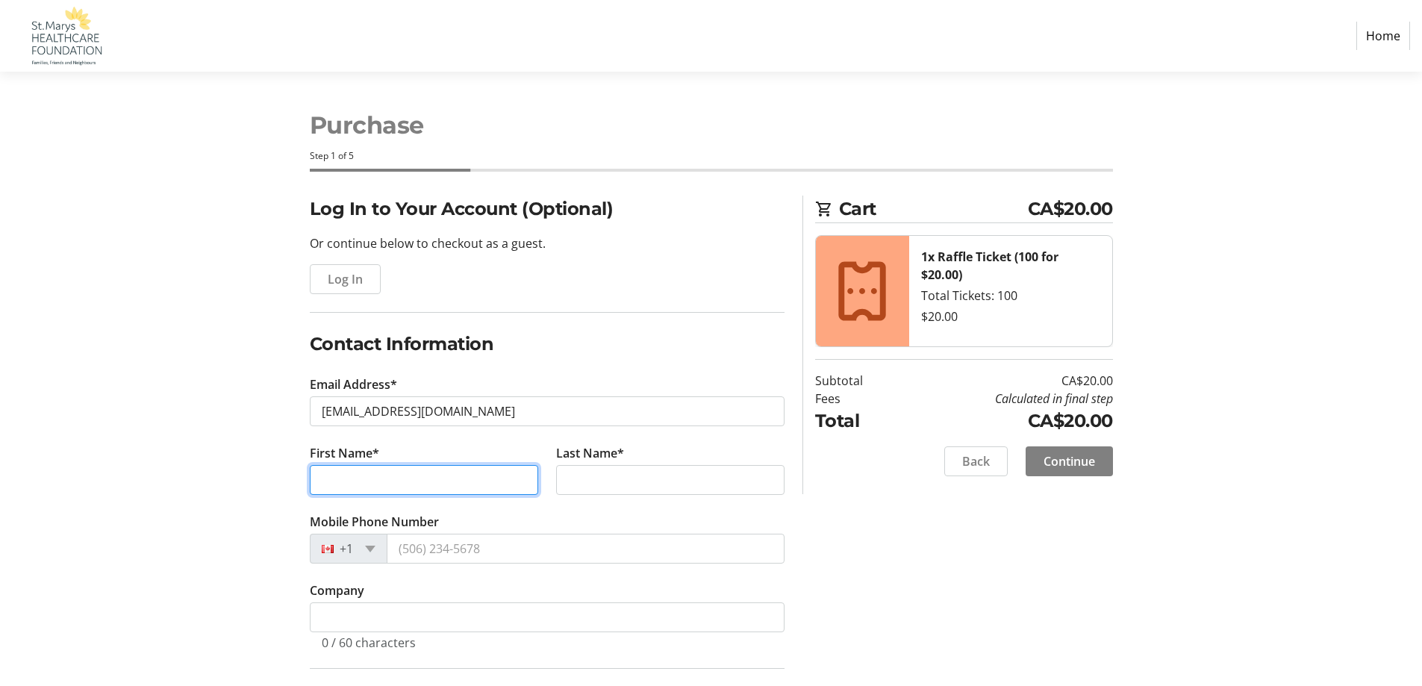
type input "Juriy"
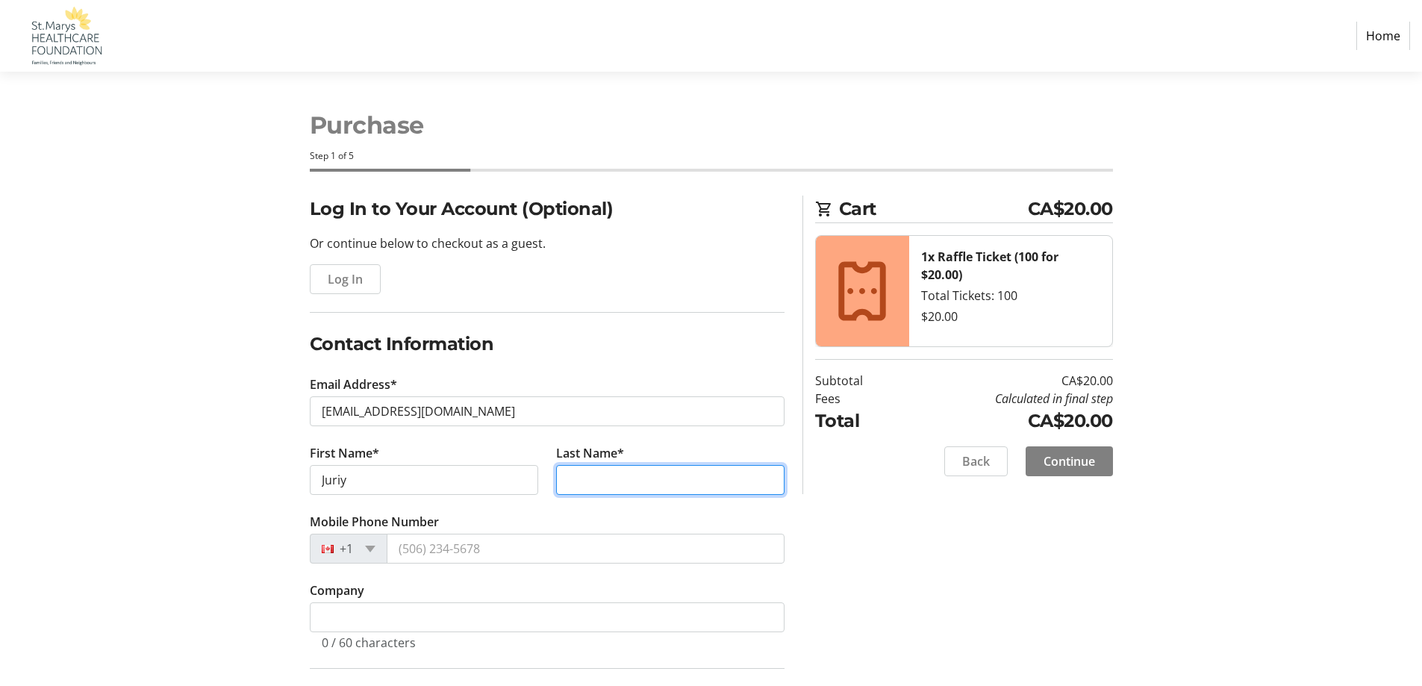
type input "Forrester"
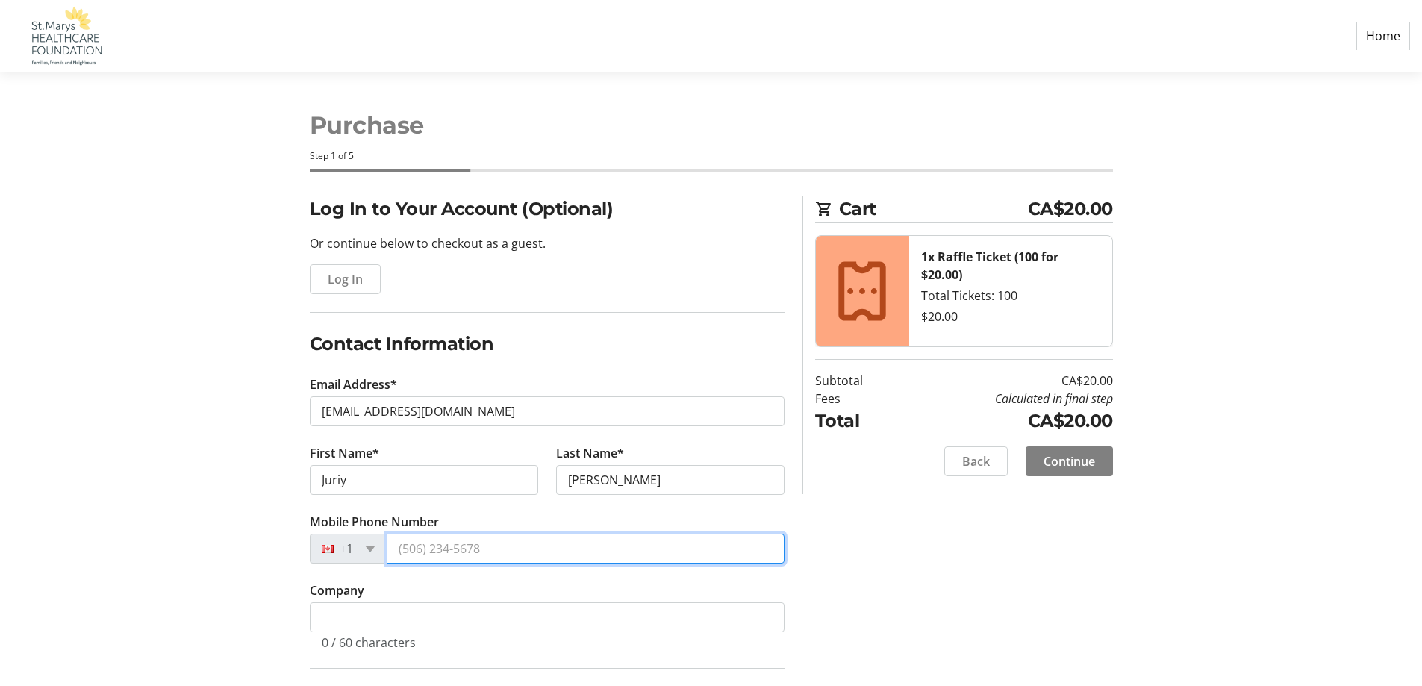
type input "(519) 670-5452"
type input "256495 Sunova Cres."
type input "Lakeside"
select select "ON"
type input "N0M2G0"
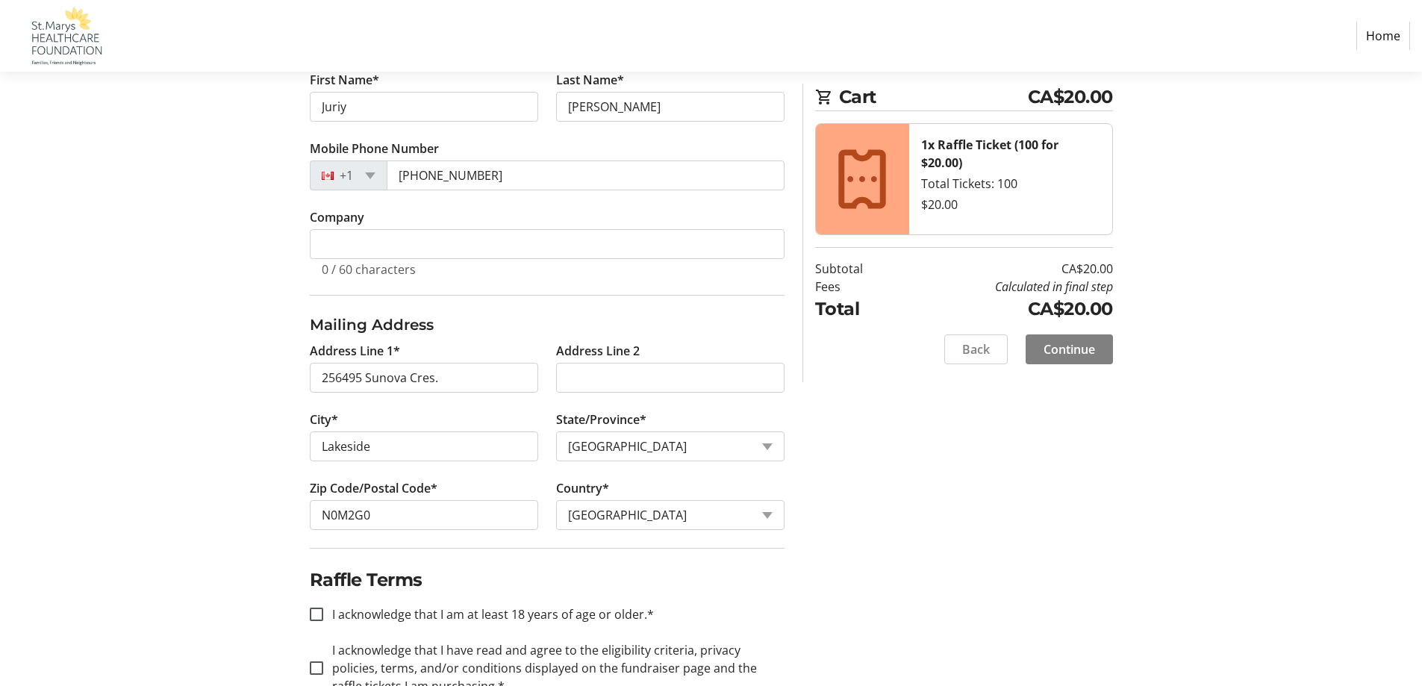
scroll to position [418, 0]
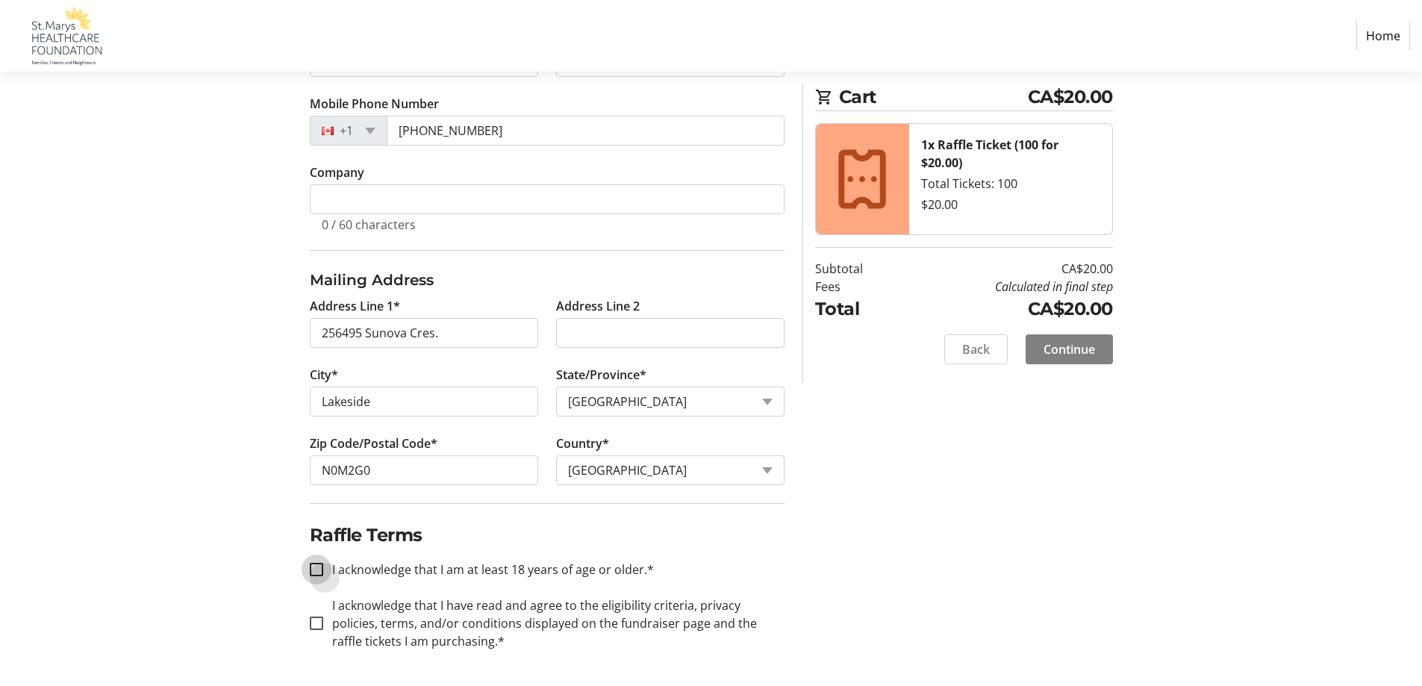
click at [322, 575] on input "I acknowledge that I am at least 18 years of age or older.*" at bounding box center [316, 569] width 13 height 13
checkbox input "true"
click at [321, 615] on div at bounding box center [317, 623] width 36 height 36
checkbox input "true"
click at [1093, 349] on span "Continue" at bounding box center [1068, 349] width 51 height 18
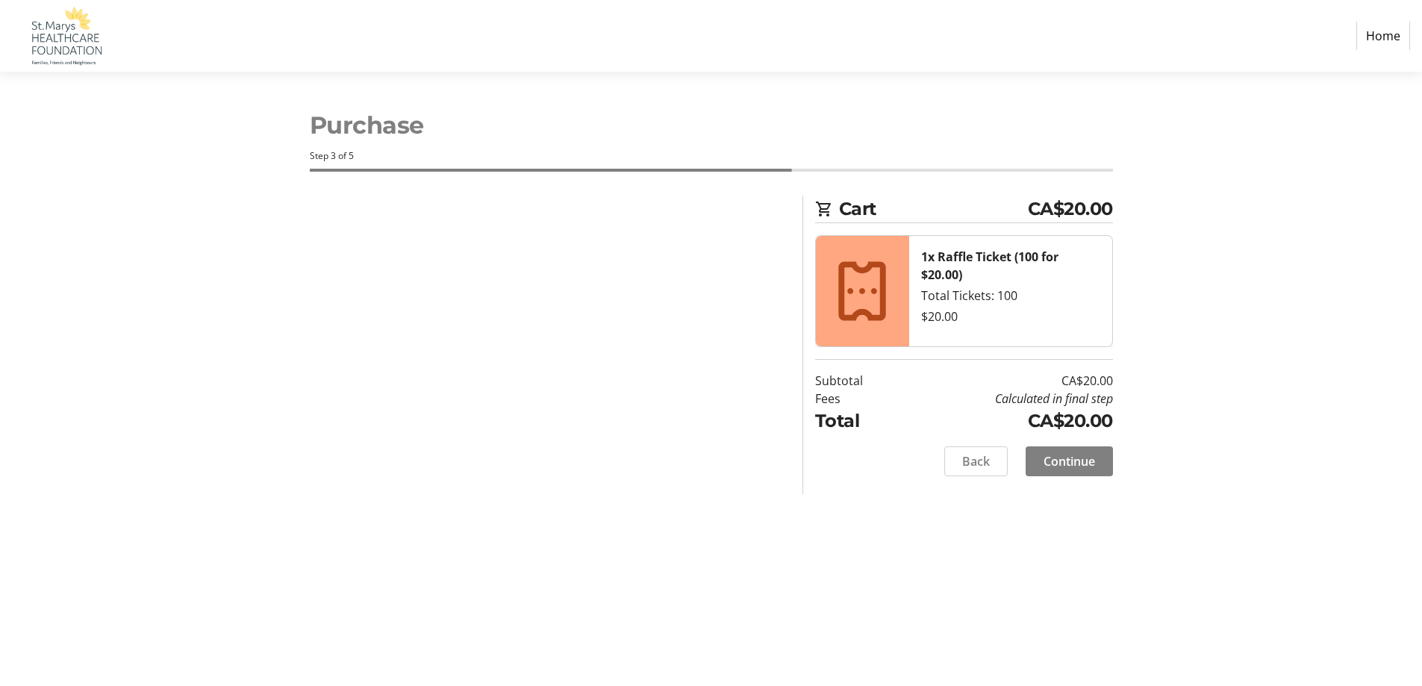
scroll to position [0, 0]
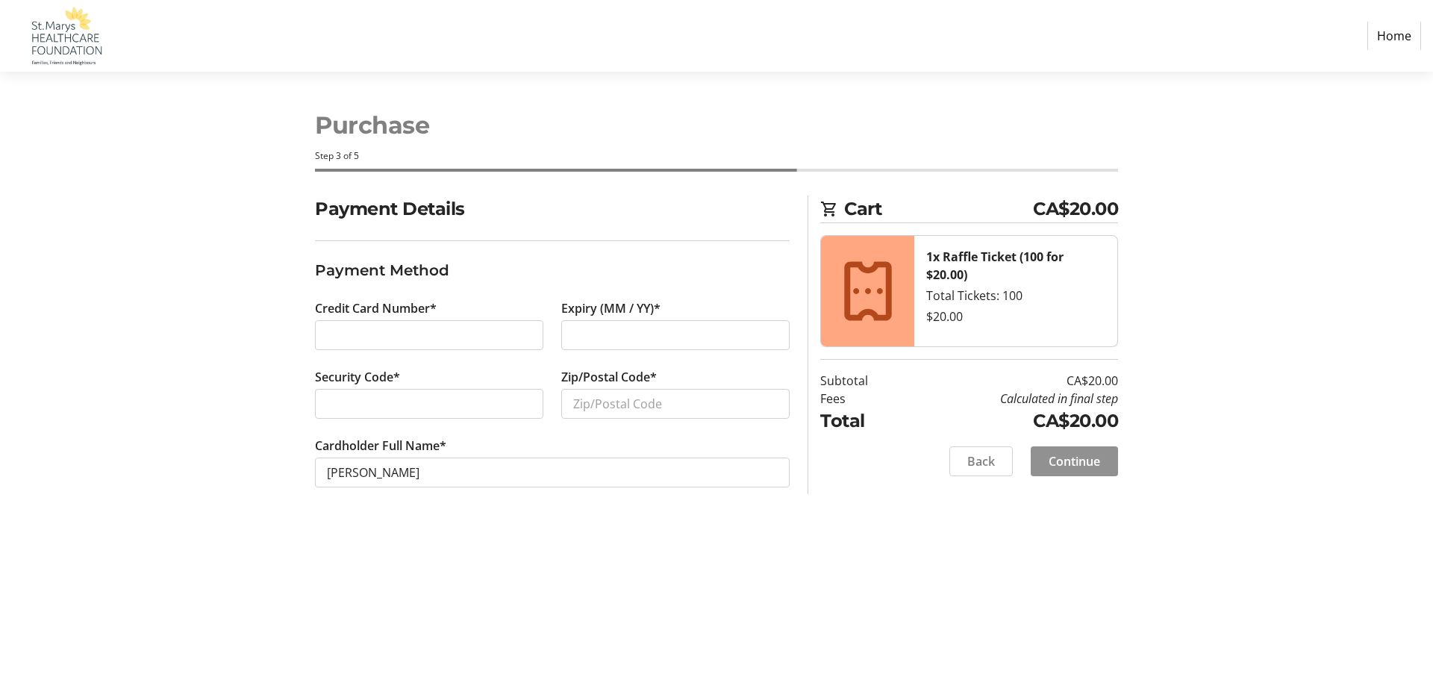
click at [1055, 469] on span "Continue" at bounding box center [1074, 461] width 51 height 18
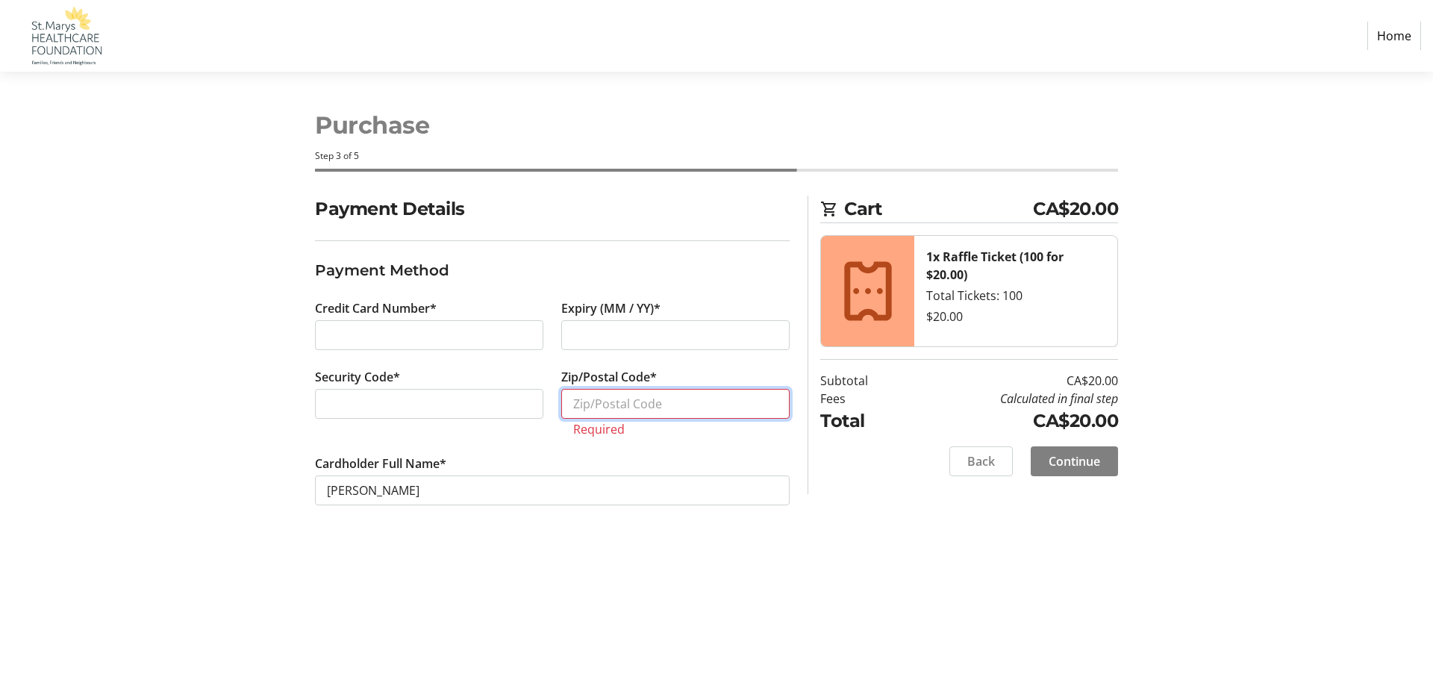
click at [599, 394] on input "Zip/Postal Code*" at bounding box center [675, 404] width 228 height 30
type input "N0M2G0"
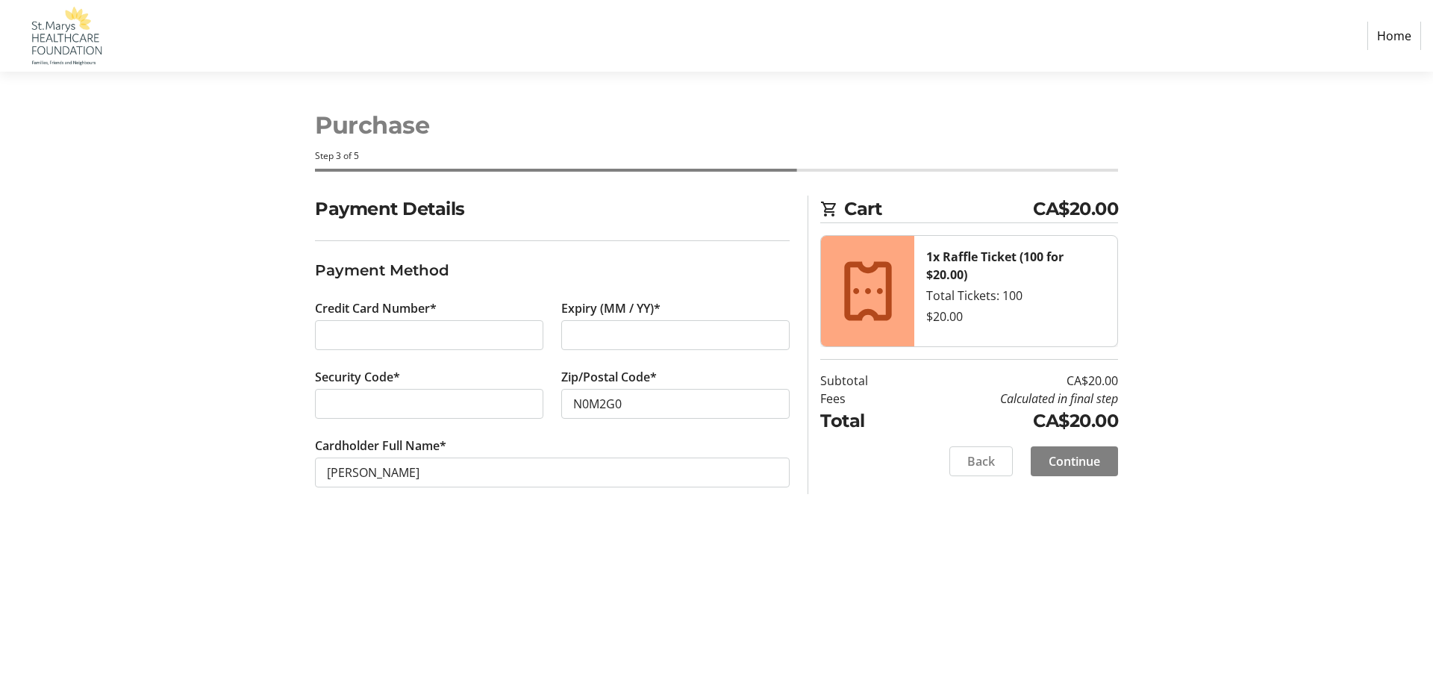
drag, startPoint x: 1063, startPoint y: 449, endPoint x: 1060, endPoint y: 456, distance: 8.3
click at [1060, 453] on button "Continue" at bounding box center [1074, 461] width 87 height 30
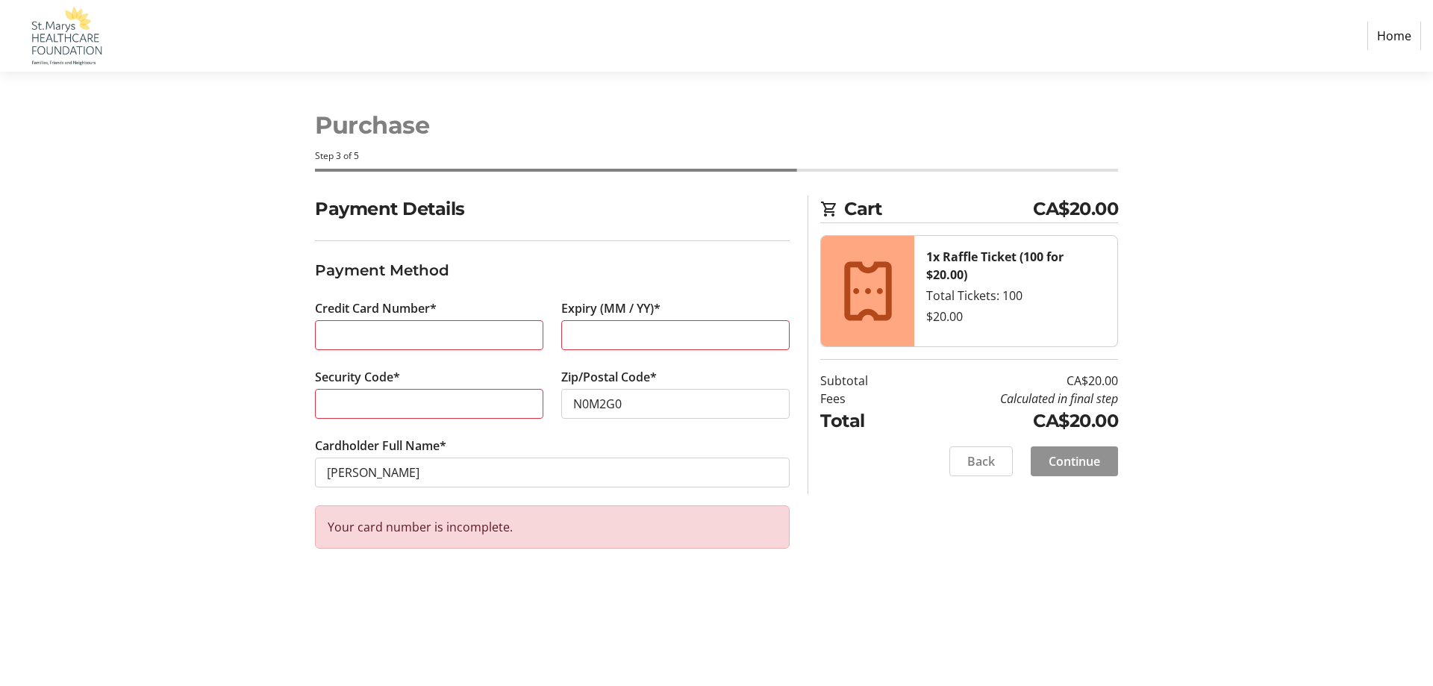
click at [1060, 457] on span "Continue" at bounding box center [1074, 461] width 51 height 18
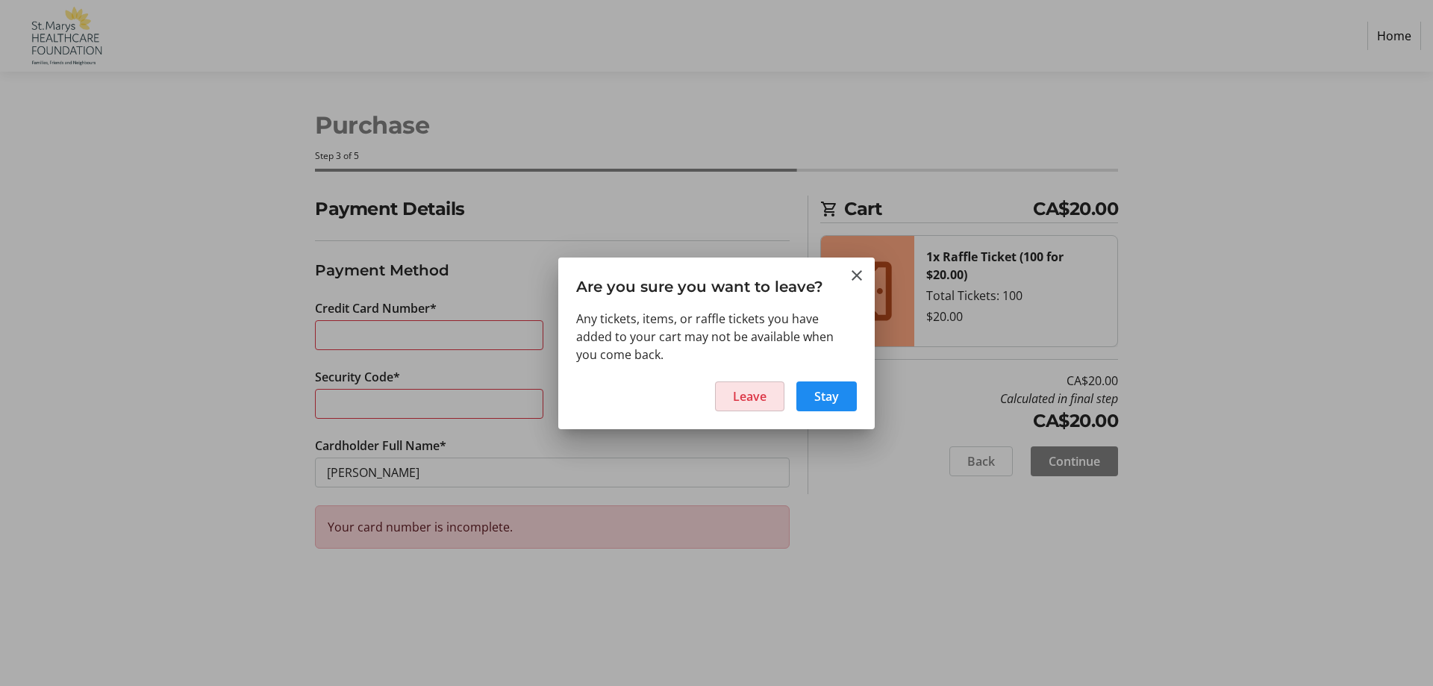
click at [765, 402] on span "Leave" at bounding box center [750, 396] width 34 height 18
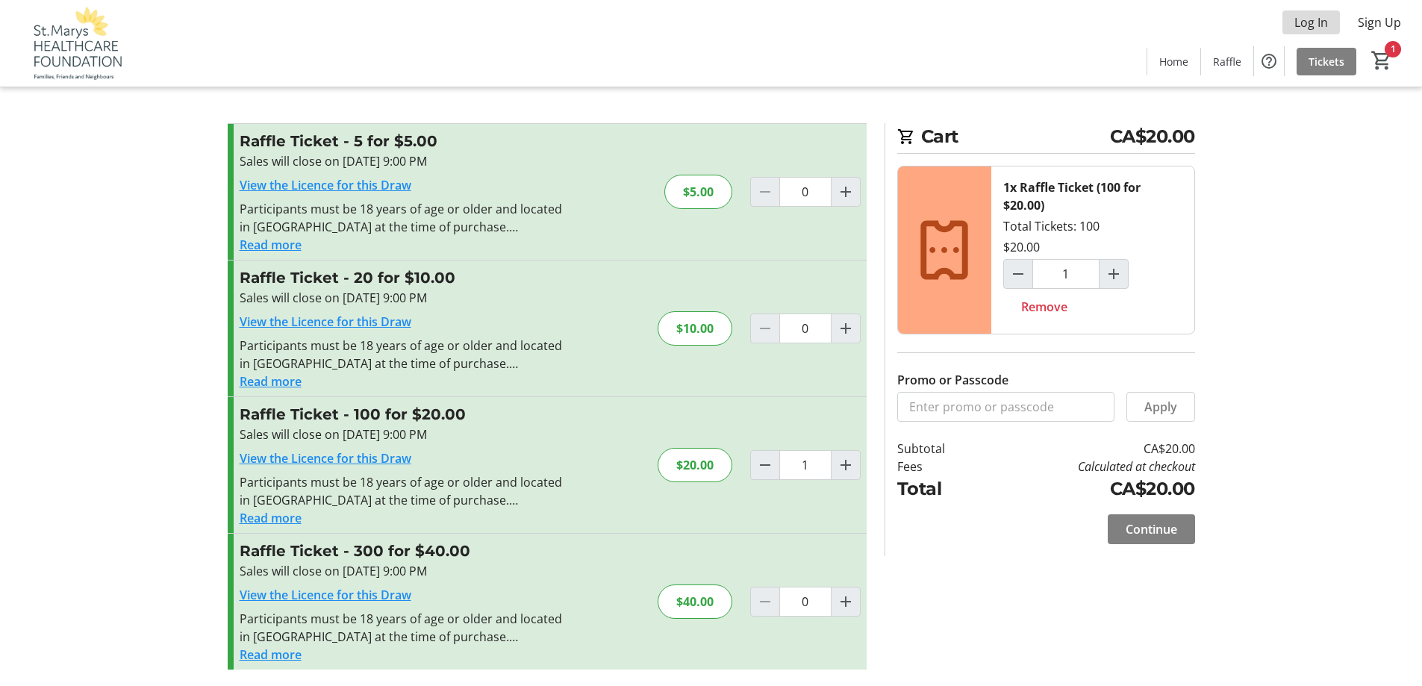
click at [1302, 28] on span "Log In" at bounding box center [1311, 22] width 34 height 18
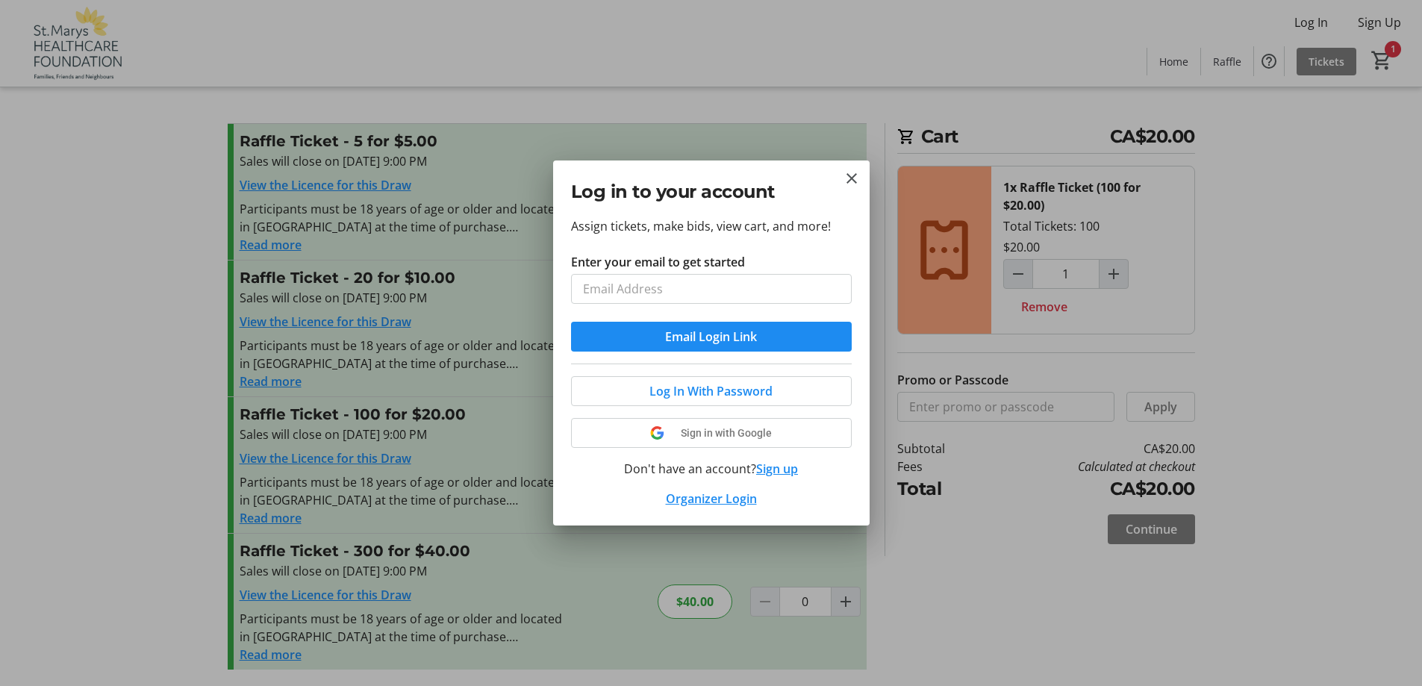
click at [683, 293] on input "Enter your email to get started" at bounding box center [711, 289] width 281 height 30
type input "[EMAIL_ADDRESS][DOMAIN_NAME]"
click at [664, 341] on span "submit" at bounding box center [711, 337] width 281 height 36
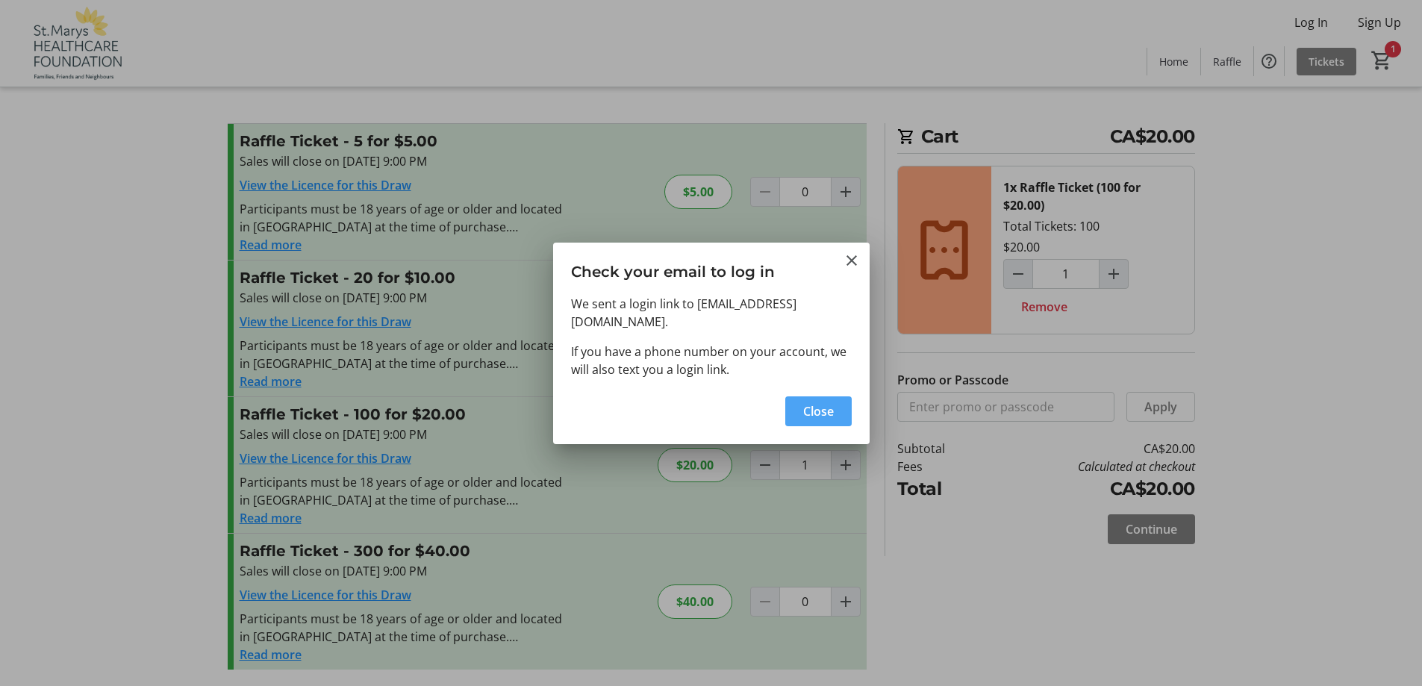
click at [805, 403] on span "Close" at bounding box center [818, 411] width 31 height 18
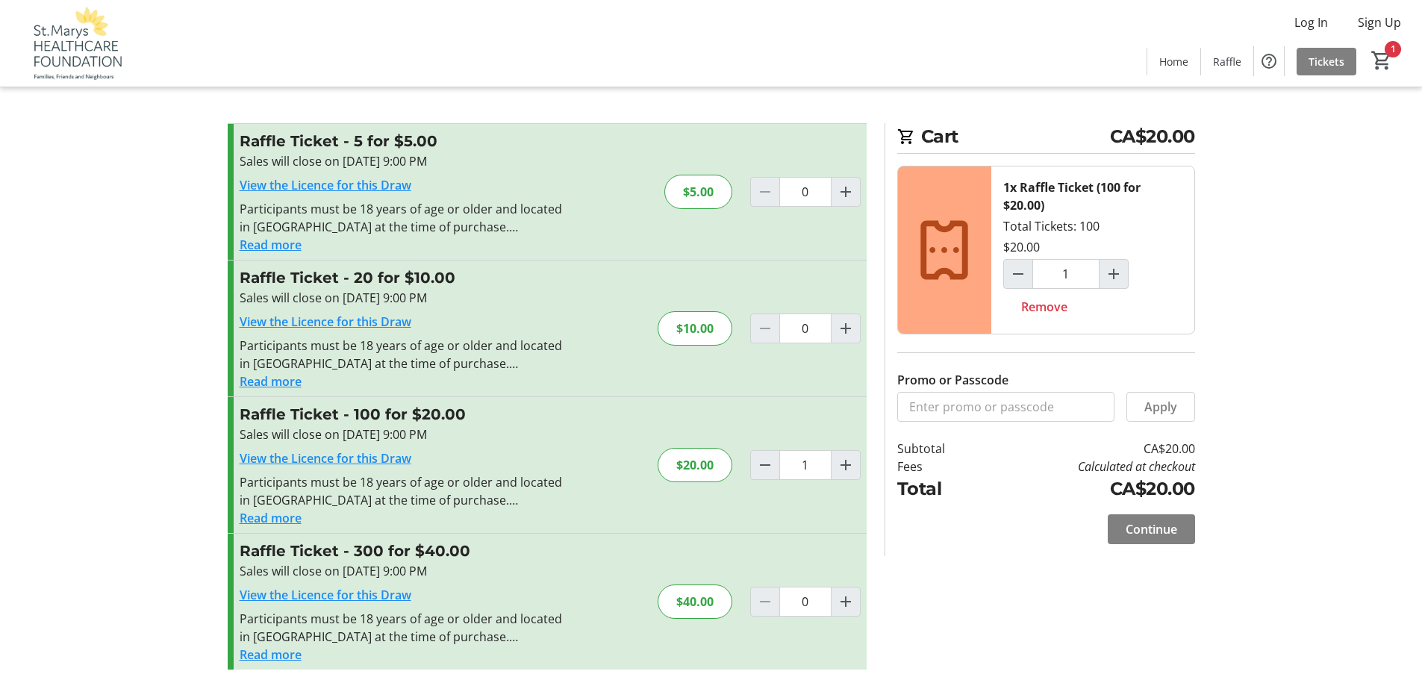
scroll to position [1, 0]
click at [1316, 20] on span "Log In" at bounding box center [1311, 22] width 34 height 18
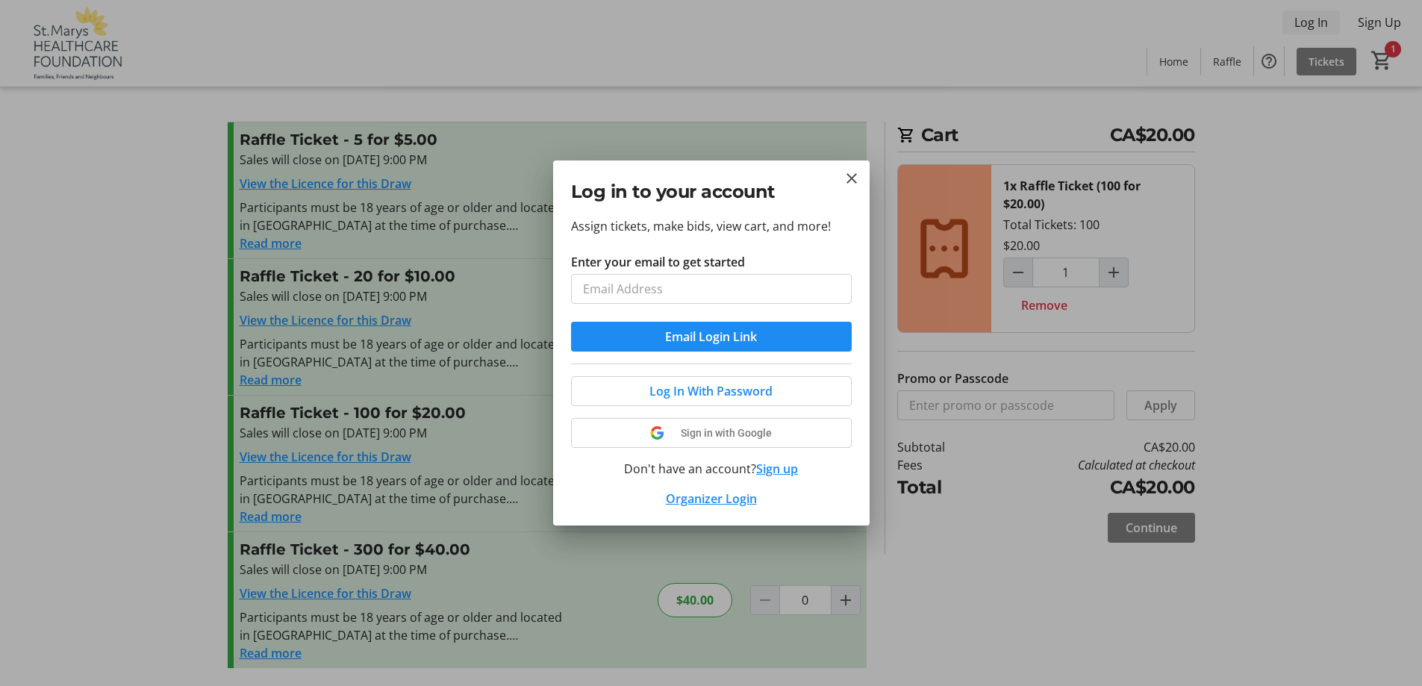
scroll to position [0, 0]
click at [0, 0] on tr-donor-auth-dialog-ui "Log in to your account Assign tickets, make bids, view cart, and more! Enter yo…" at bounding box center [0, 0] width 0 height 0
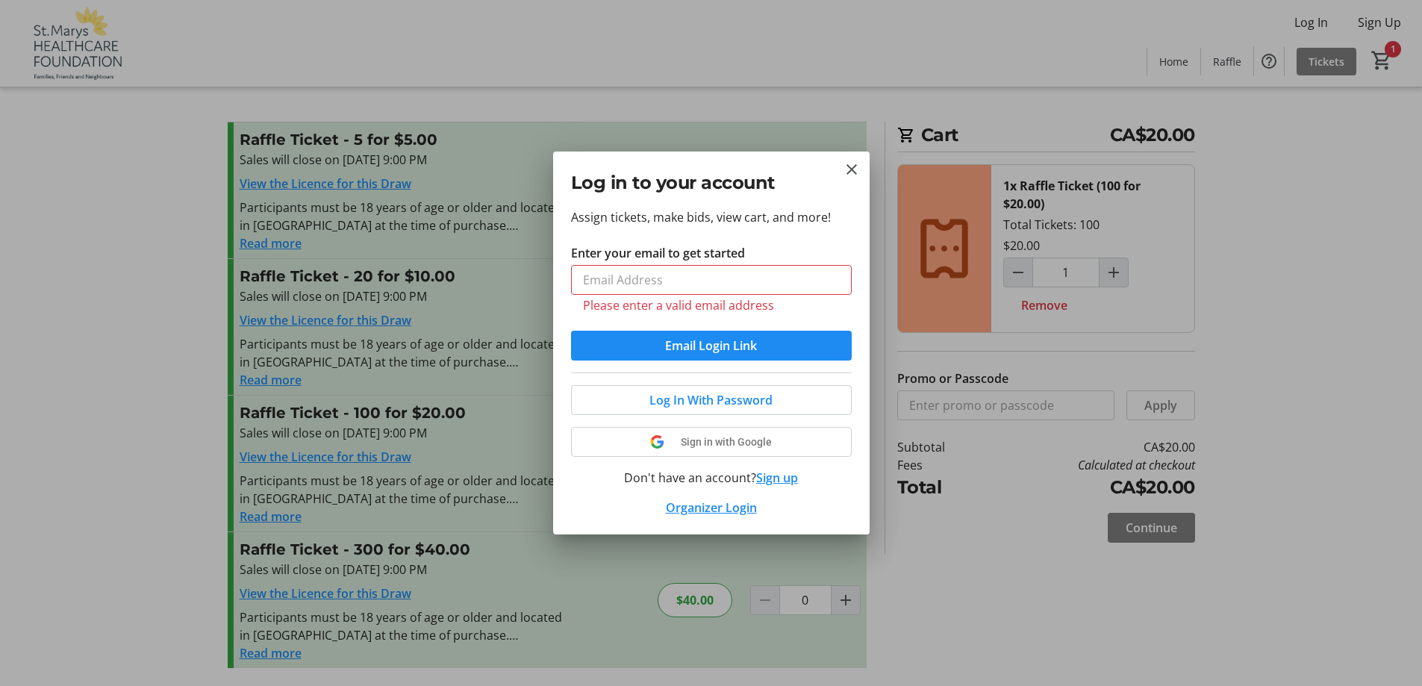
click at [860, 169] on div "Log in to your account" at bounding box center [711, 179] width 316 height 56
click at [854, 165] on mat-icon "Close" at bounding box center [852, 169] width 18 height 18
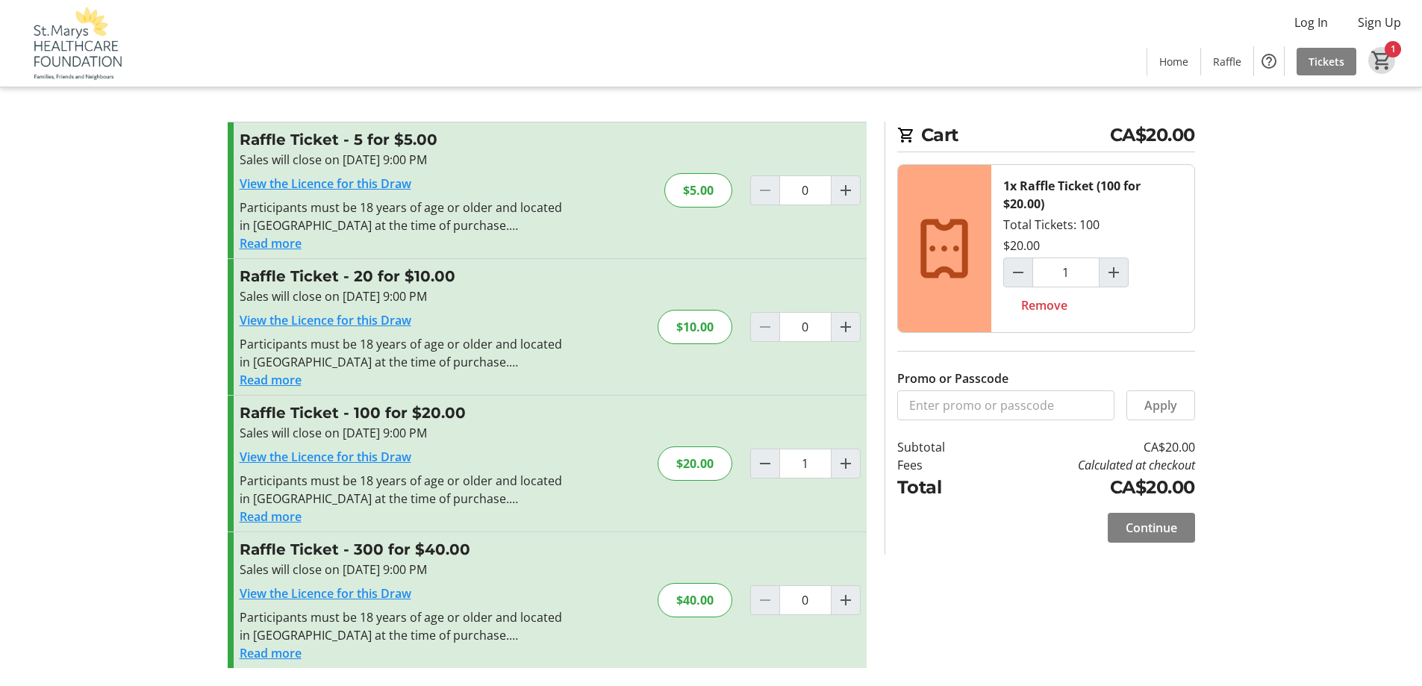
click at [1375, 57] on mat-icon "1" at bounding box center [1381, 60] width 22 height 22
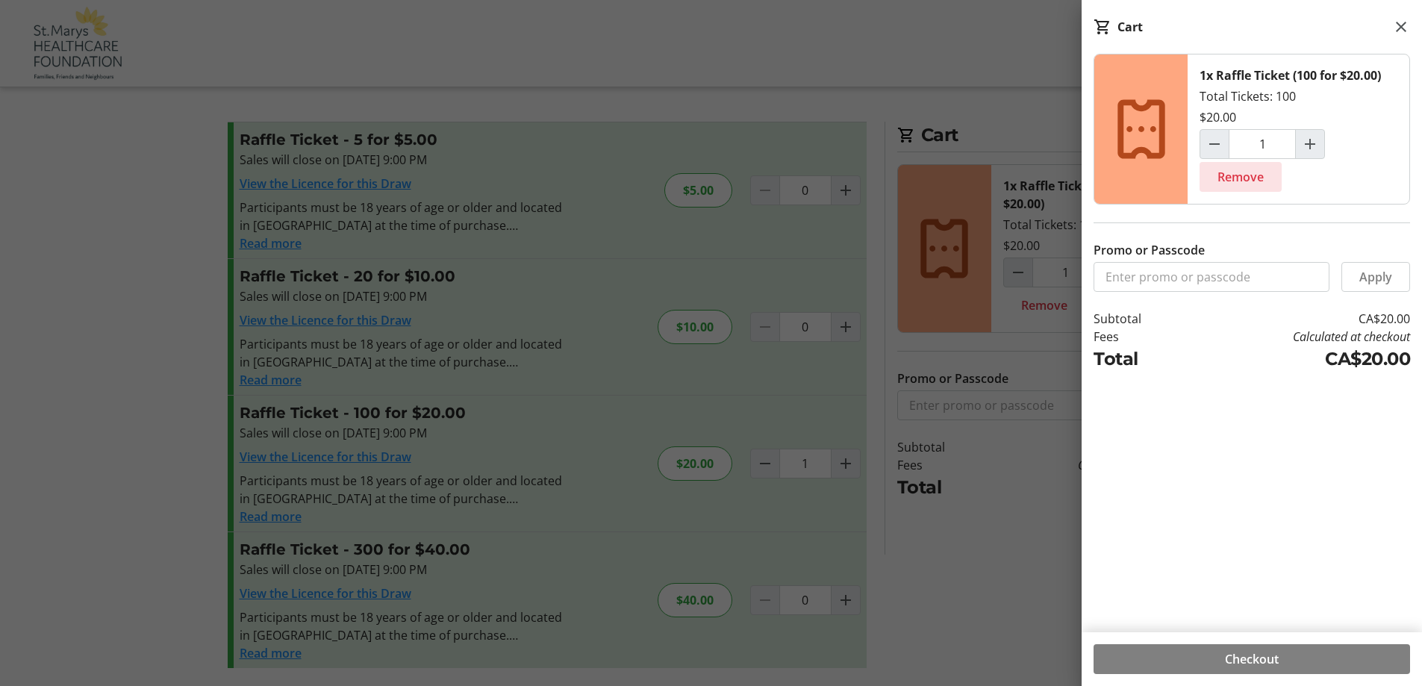
click at [1251, 172] on span "Remove" at bounding box center [1240, 177] width 46 height 18
type input "0"
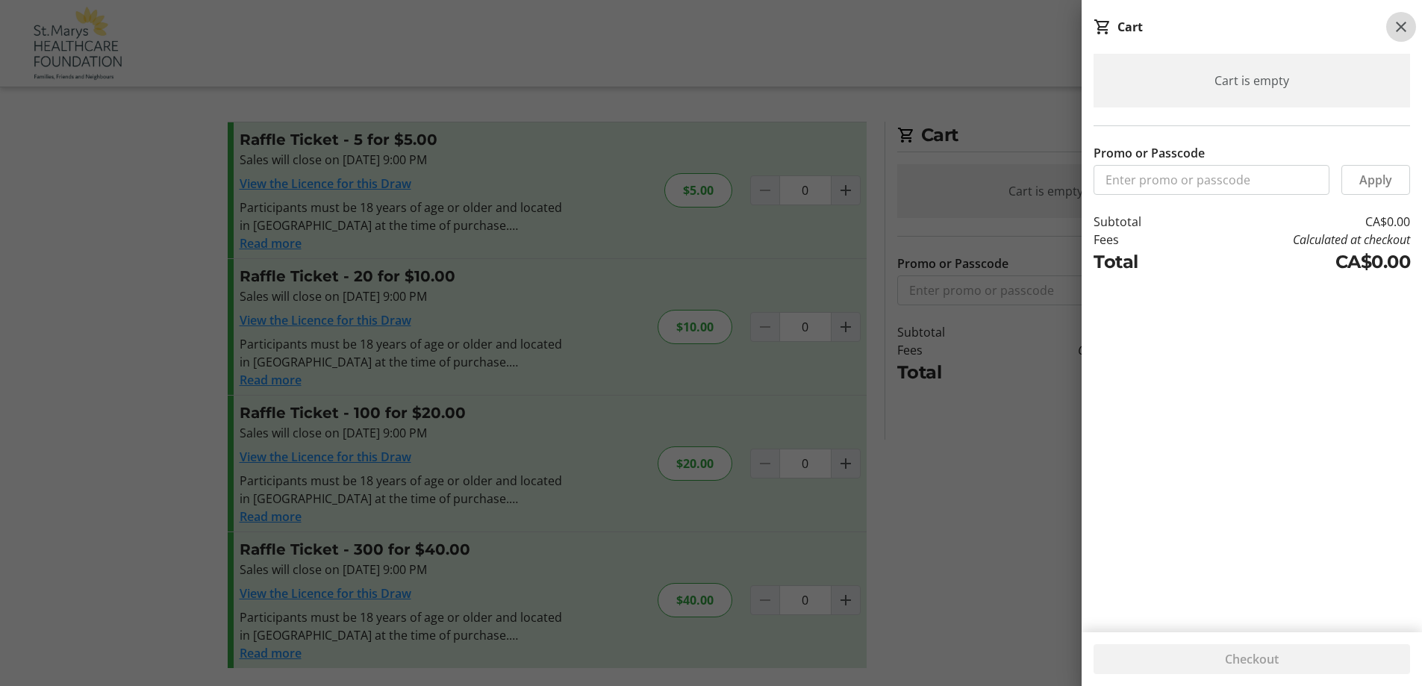
click at [1396, 24] on mat-icon at bounding box center [1401, 27] width 18 height 18
